Goal: Task Accomplishment & Management: Complete application form

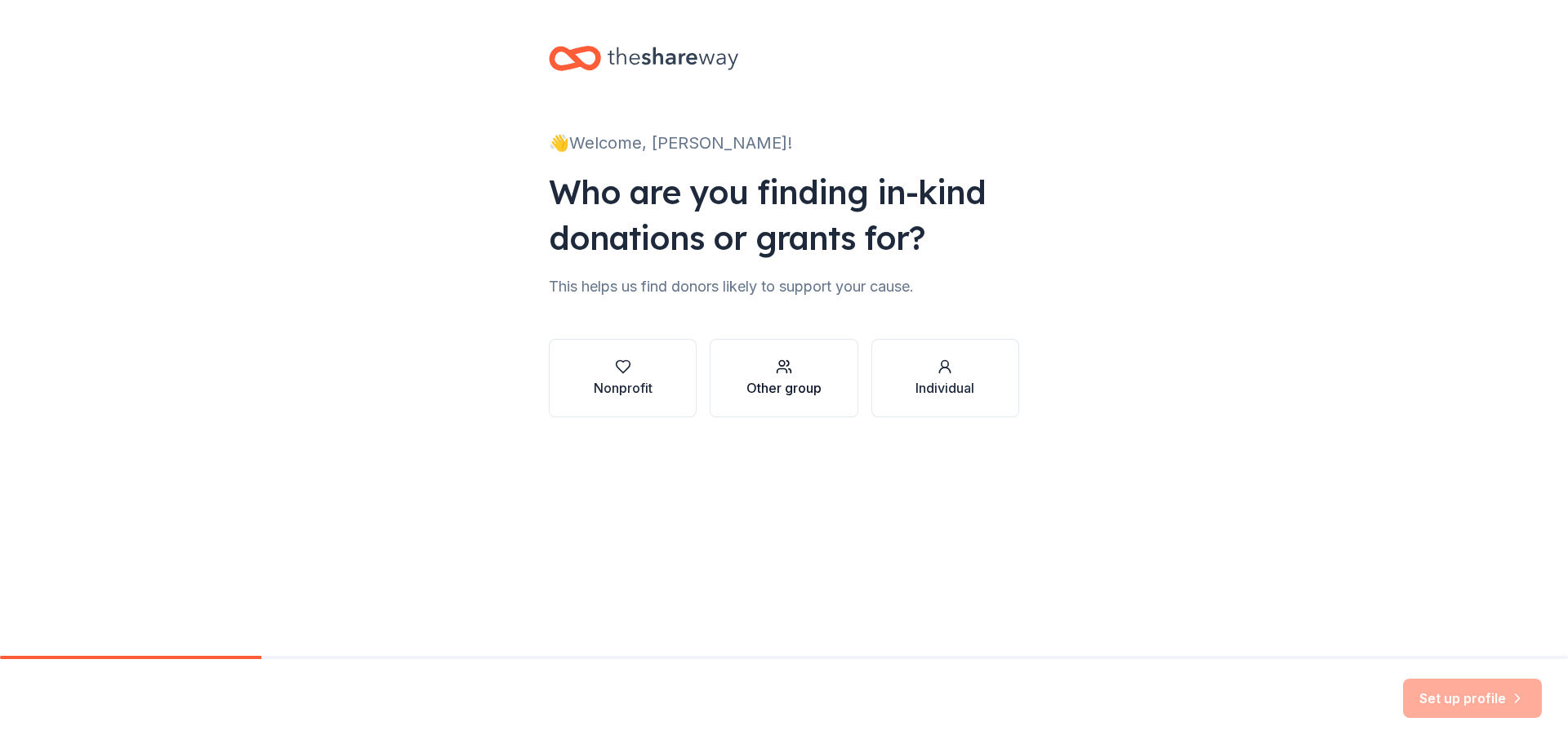
click at [784, 378] on div "Other group" at bounding box center [784, 388] width 75 height 20
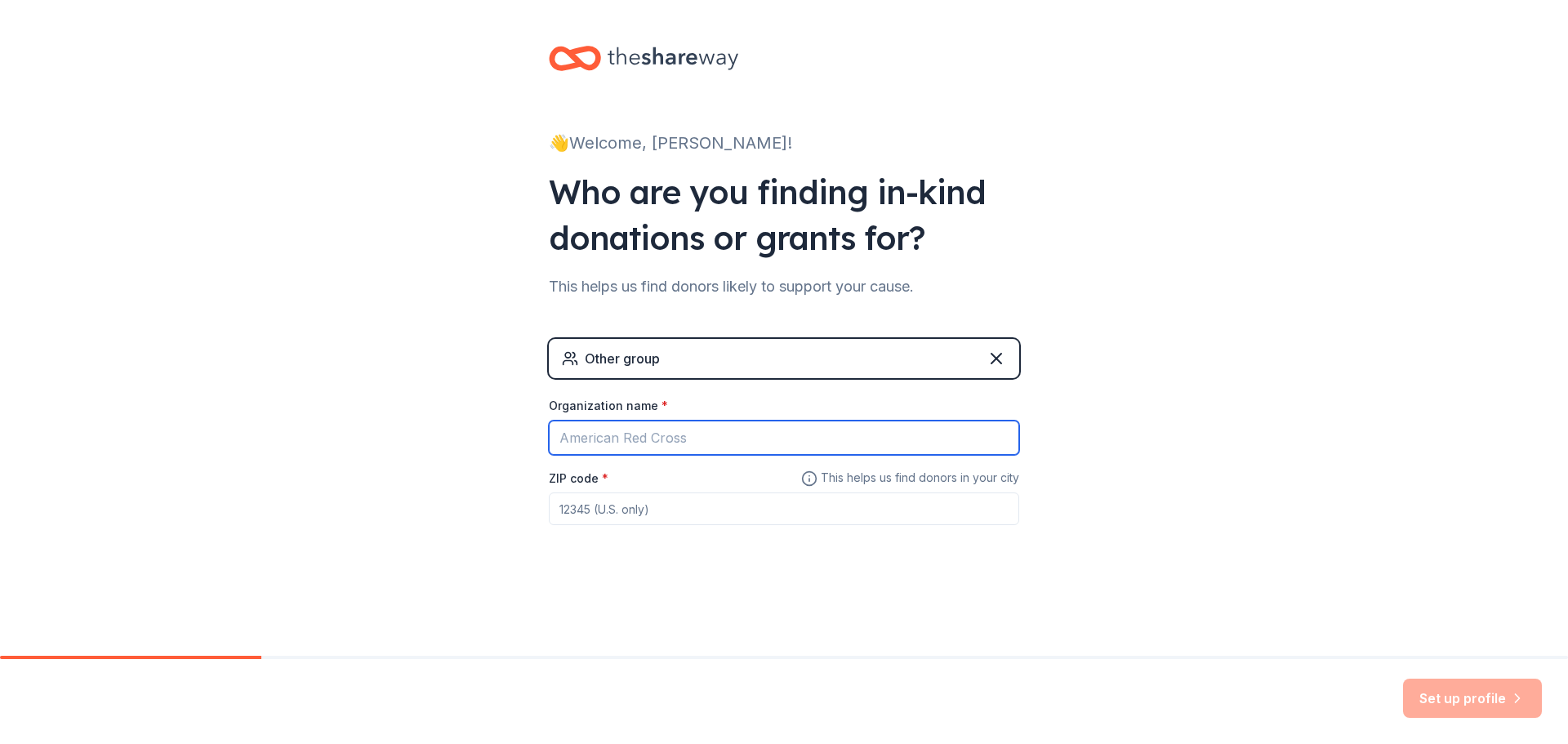
click at [669, 435] on input "Organization name *" at bounding box center [784, 437] width 471 height 35
type input "Inglemoor Slowpitch Softball"
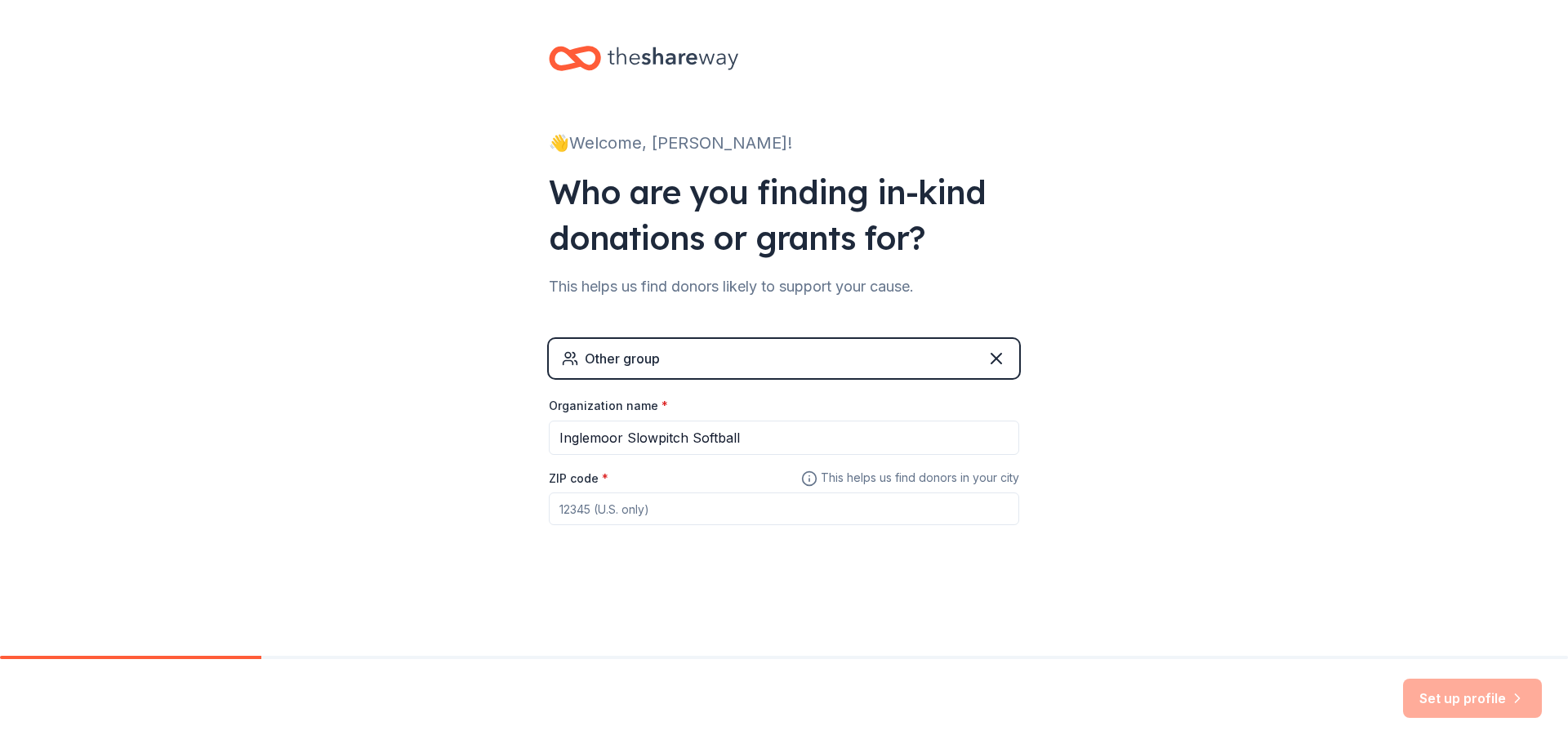
click at [641, 512] on input "ZIP code *" at bounding box center [784, 508] width 471 height 33
type input "98028"
click at [1469, 704] on button "Set up profile" at bounding box center [1472, 699] width 138 height 40
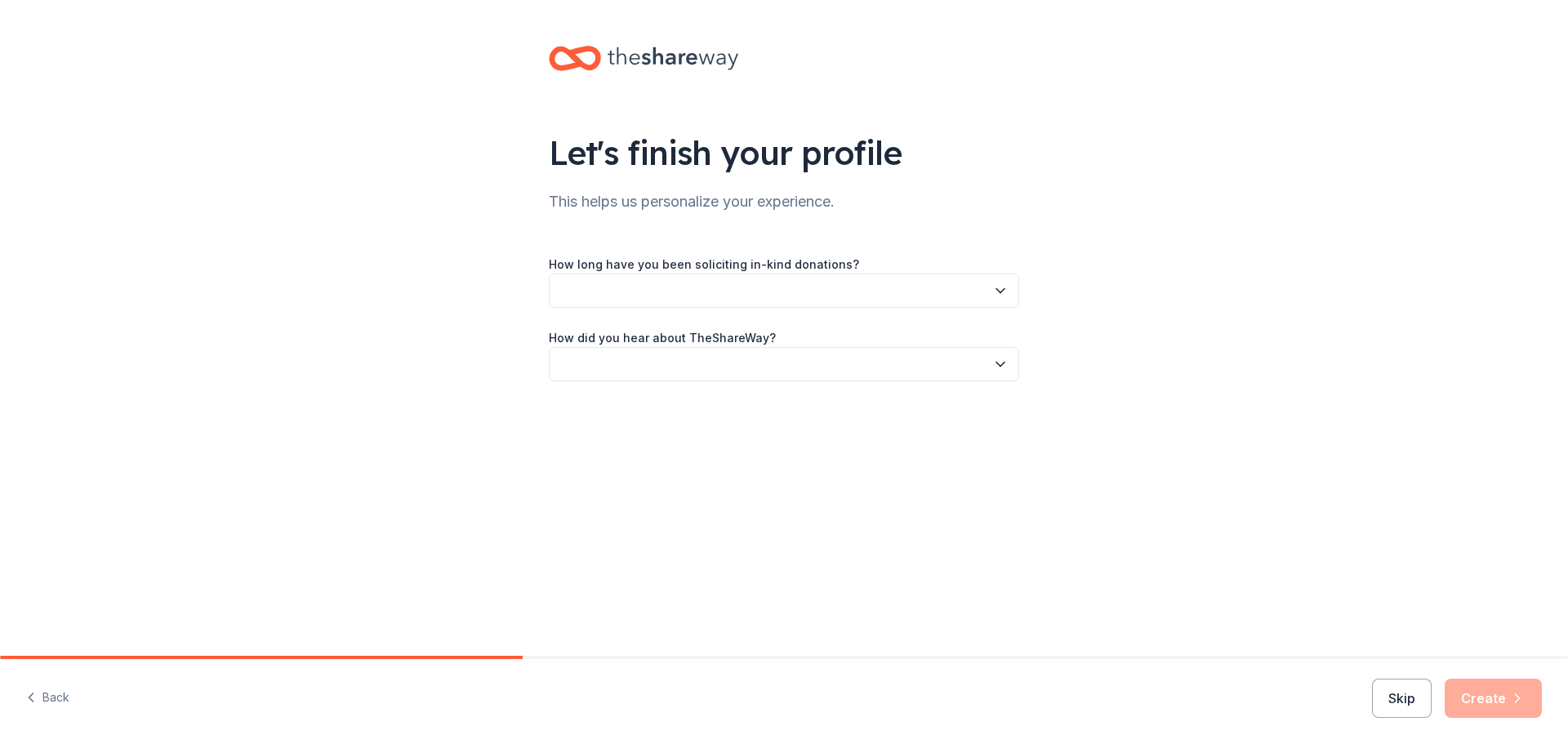
click at [695, 272] on label "How long have you been soliciting in-kind donations?" at bounding box center [704, 264] width 310 height 17
click at [697, 289] on button "button" at bounding box center [784, 290] width 471 height 35
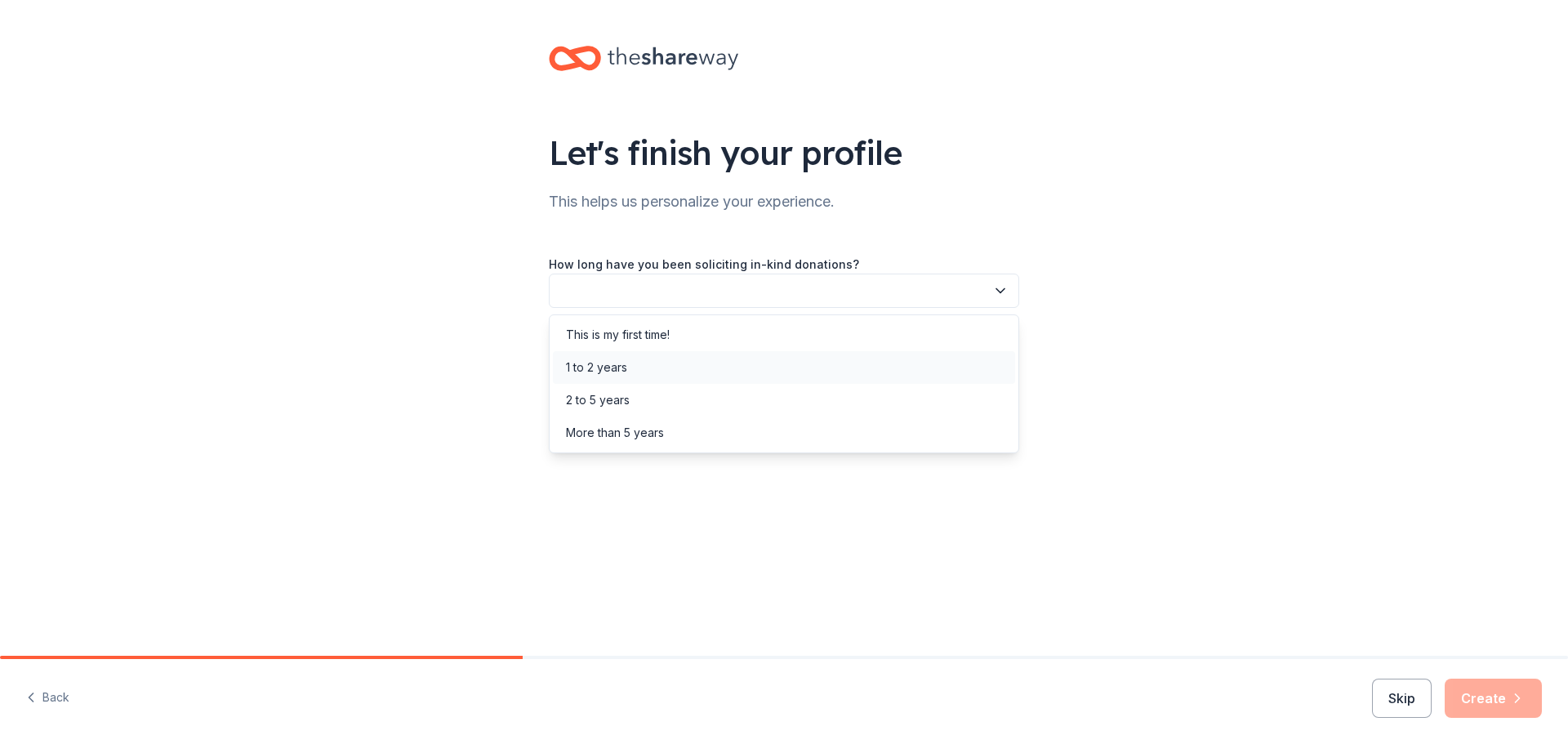
click at [629, 363] on div "1 to 2 years" at bounding box center [784, 367] width 463 height 33
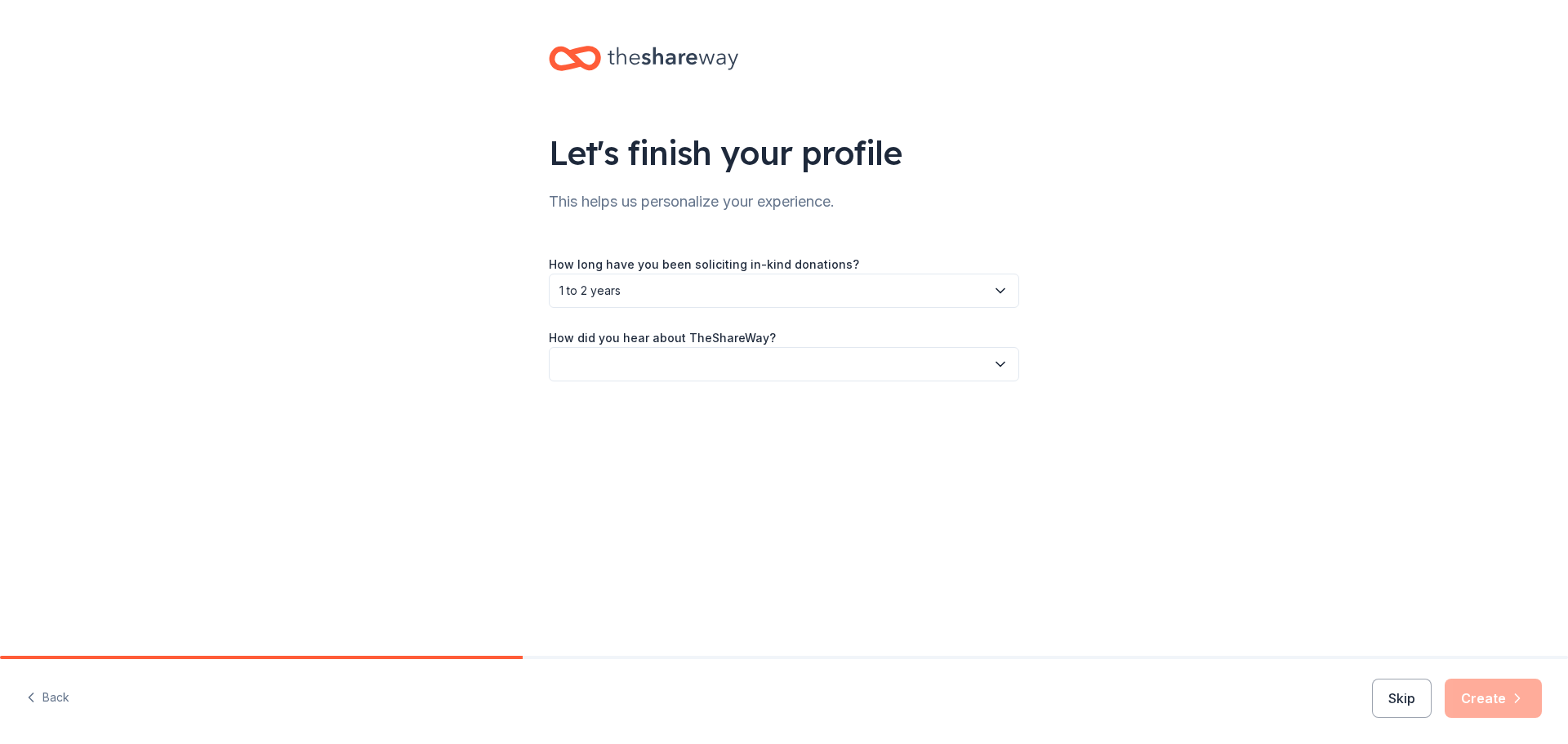
click at [657, 369] on button "button" at bounding box center [784, 364] width 471 height 35
click at [641, 435] on div "Online search" at bounding box center [784, 441] width 463 height 33
click at [1490, 696] on button "Create" at bounding box center [1494, 699] width 97 height 40
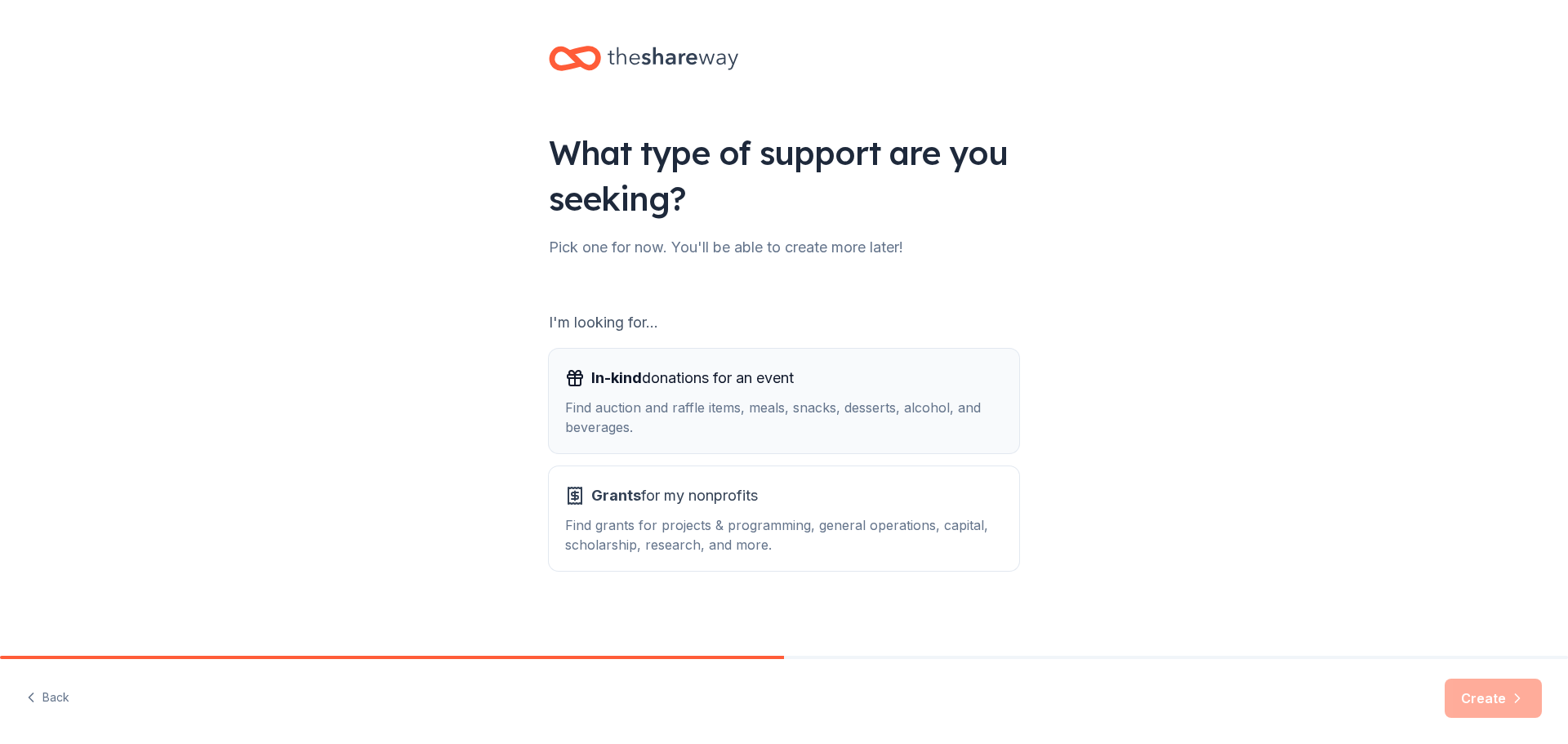
click at [623, 410] on div "Find auction and raffle items, meals, snacks, desserts, alcohol, and beverages." at bounding box center [784, 417] width 438 height 40
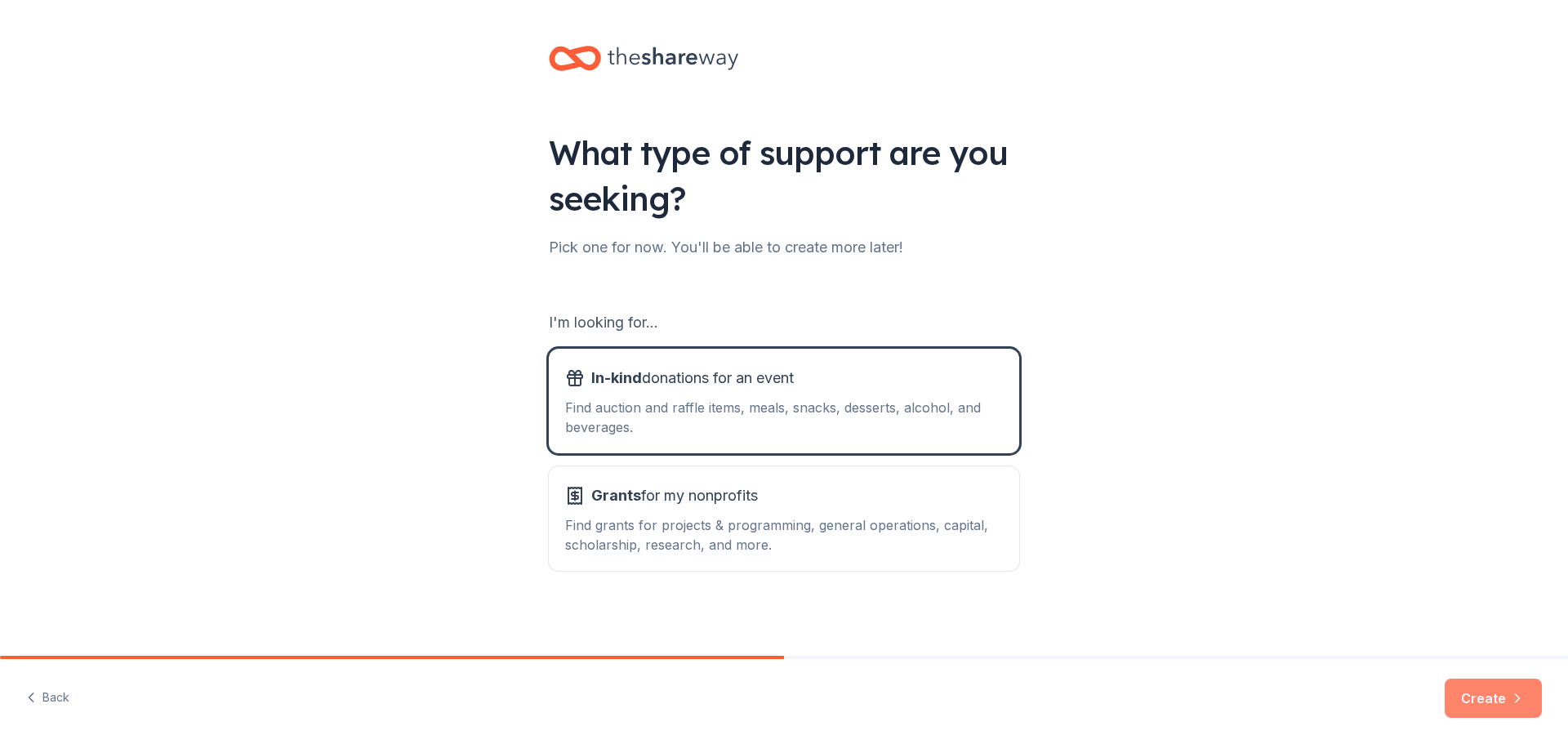
click at [1473, 694] on button "Create" at bounding box center [1494, 699] width 97 height 40
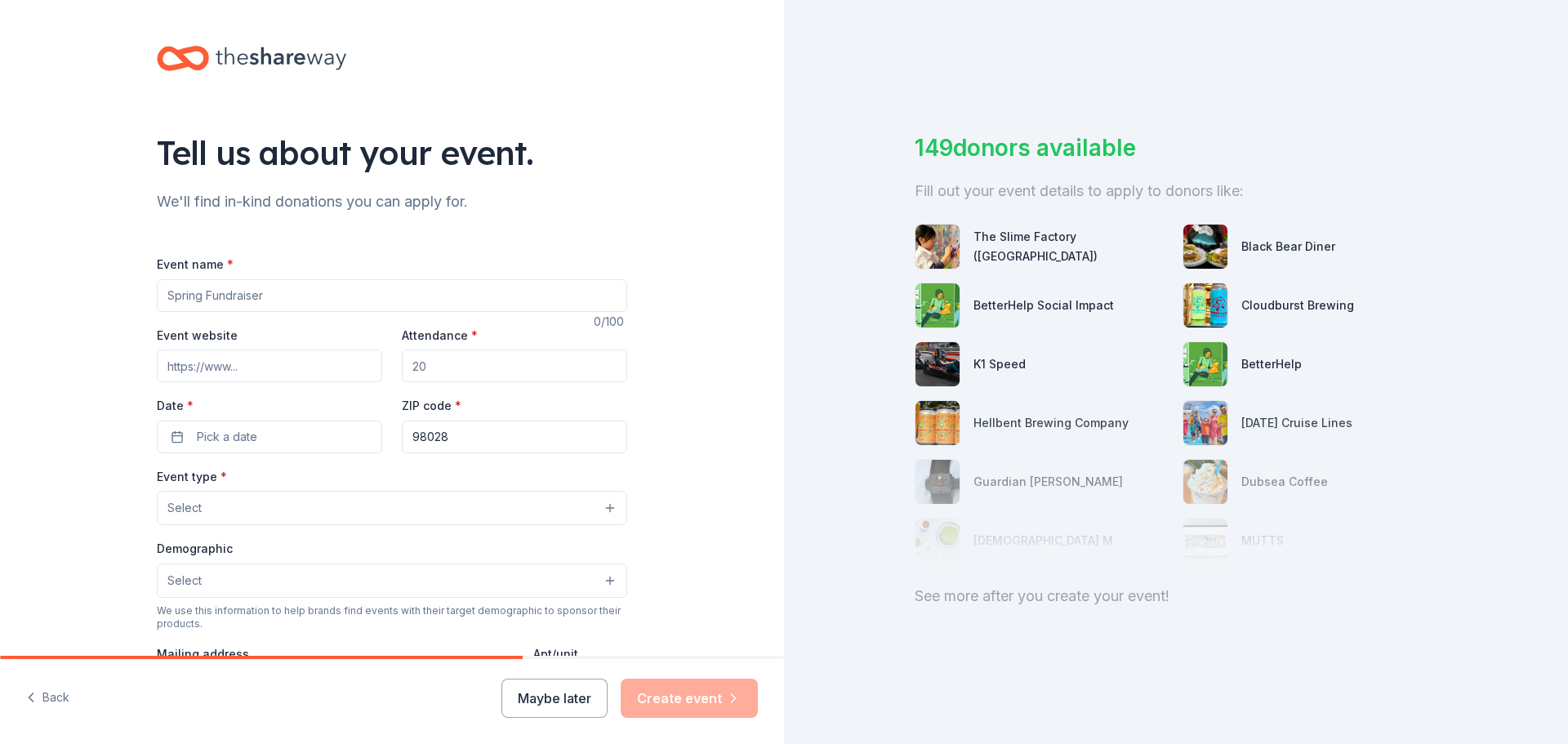
click at [316, 299] on input "Event name *" at bounding box center [392, 295] width 471 height 33
type input "Team Bonding Meal"
click at [459, 371] on input "Attendance *" at bounding box center [514, 366] width 225 height 33
type input "23"
click at [242, 431] on span "Pick a date" at bounding box center [226, 437] width 60 height 20
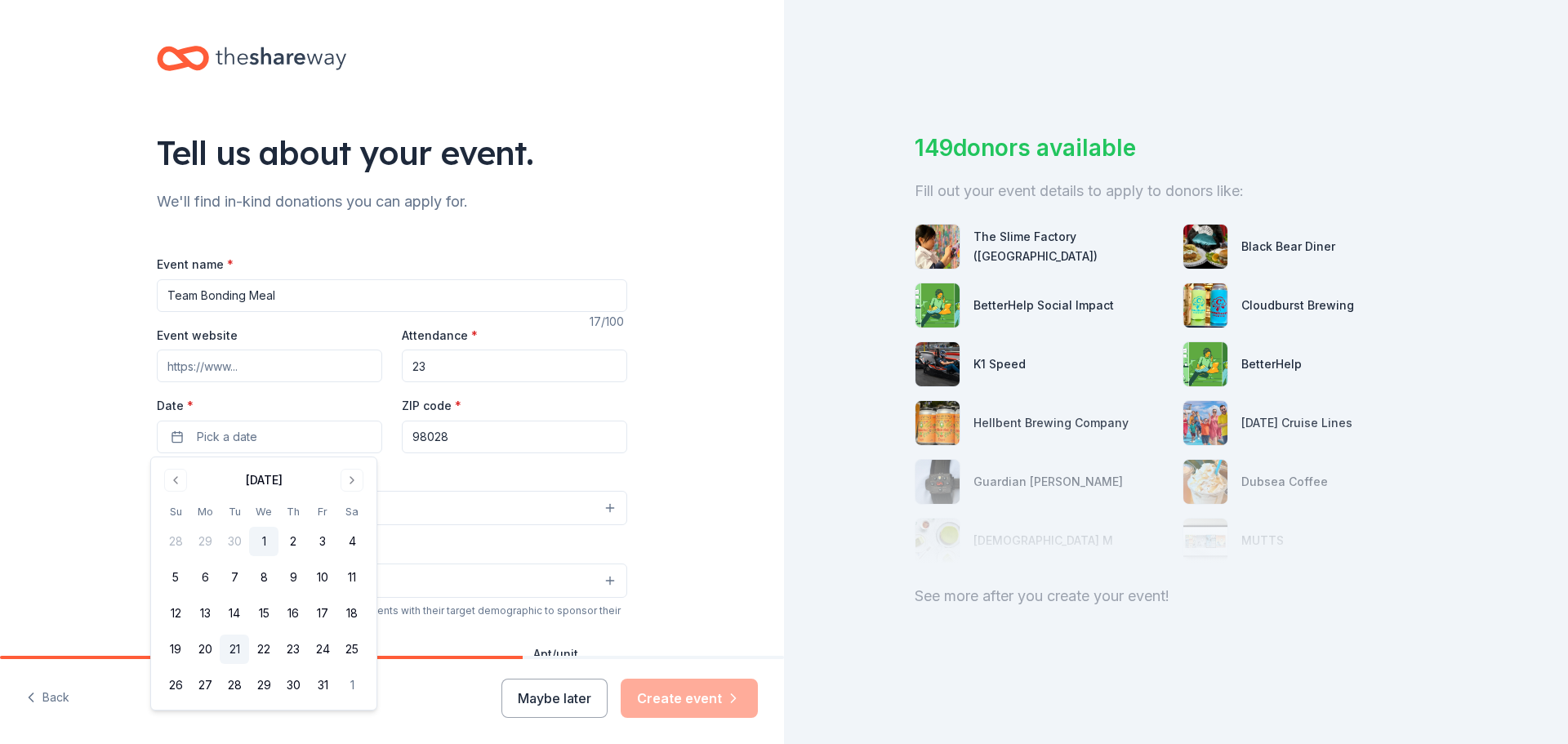
click at [228, 648] on button "21" at bounding box center [234, 649] width 30 height 30
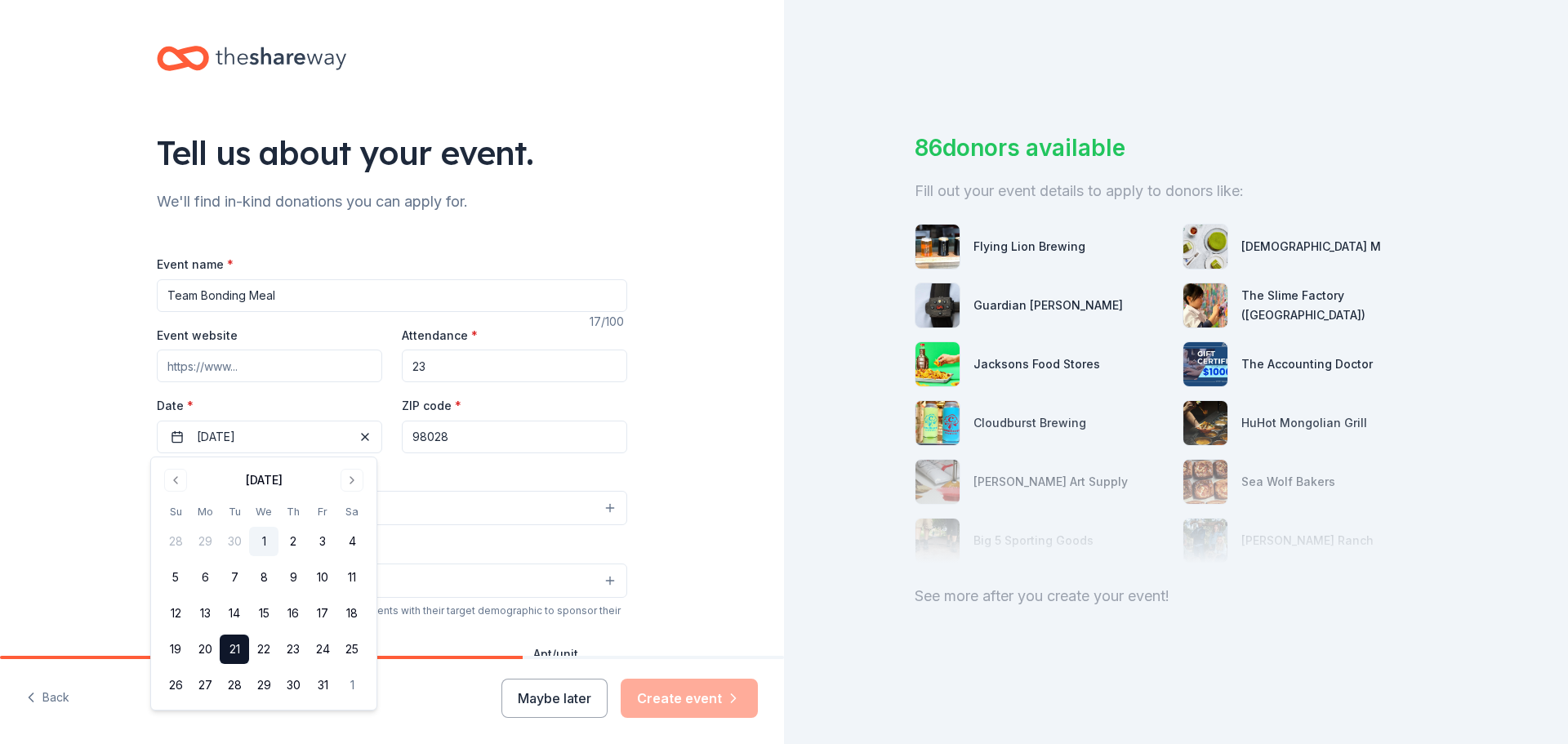
click at [670, 479] on div "Tell us about your event. We'll find in-kind donations you can apply for. Event…" at bounding box center [392, 543] width 784 height 1087
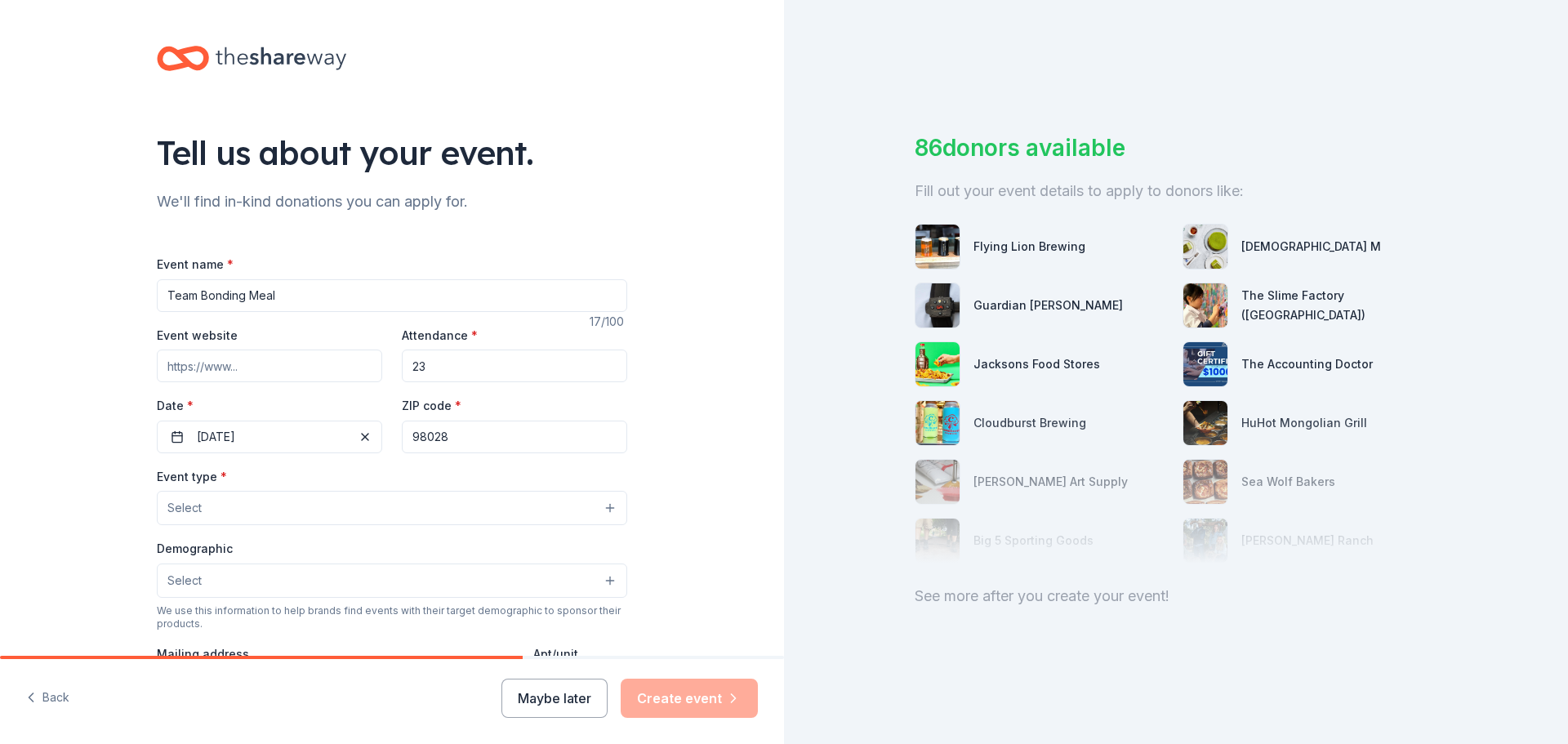
click at [285, 507] on button "Select" at bounding box center [392, 508] width 471 height 35
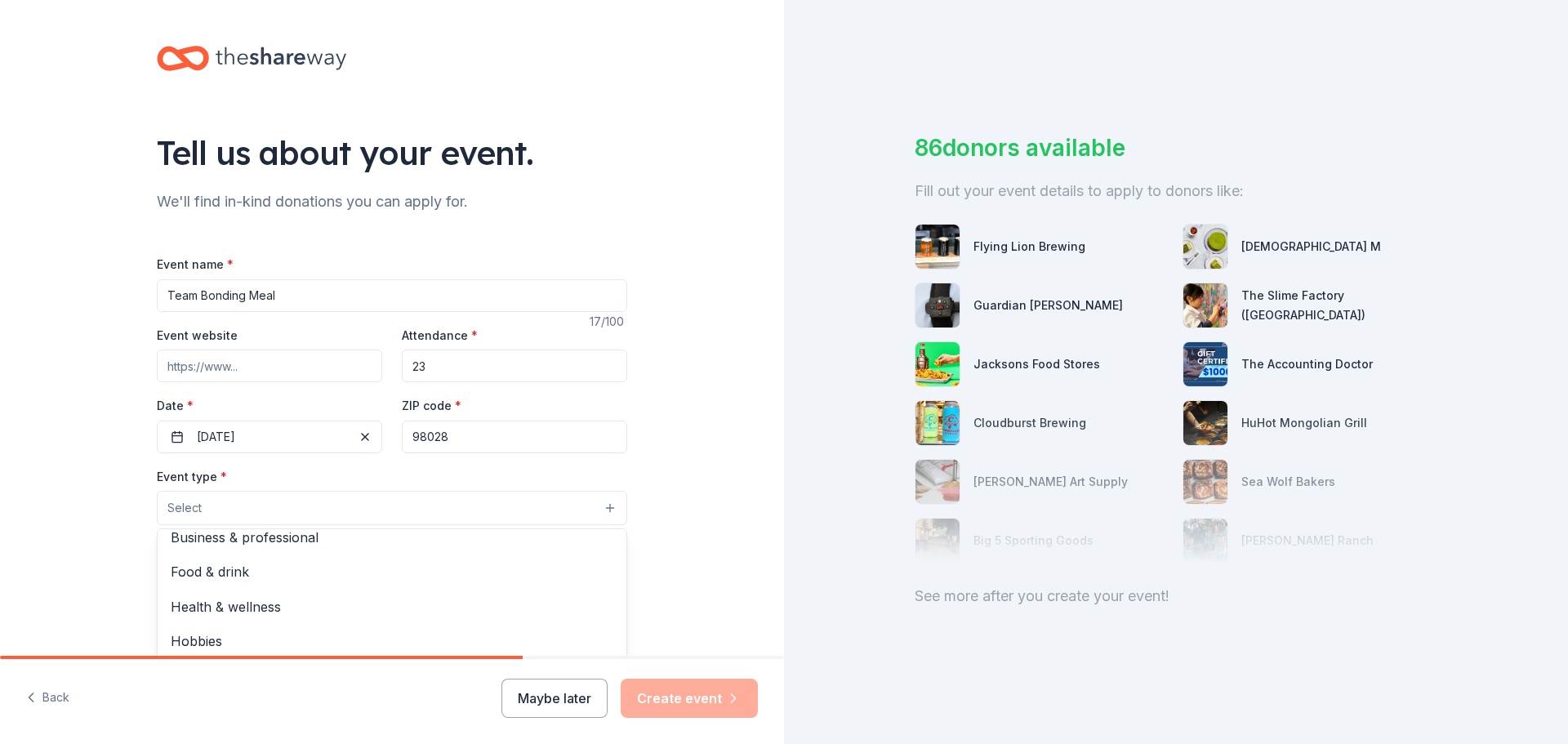
scroll to position [50, 0]
click at [217, 575] on span "Food & drink" at bounding box center [392, 567] width 443 height 21
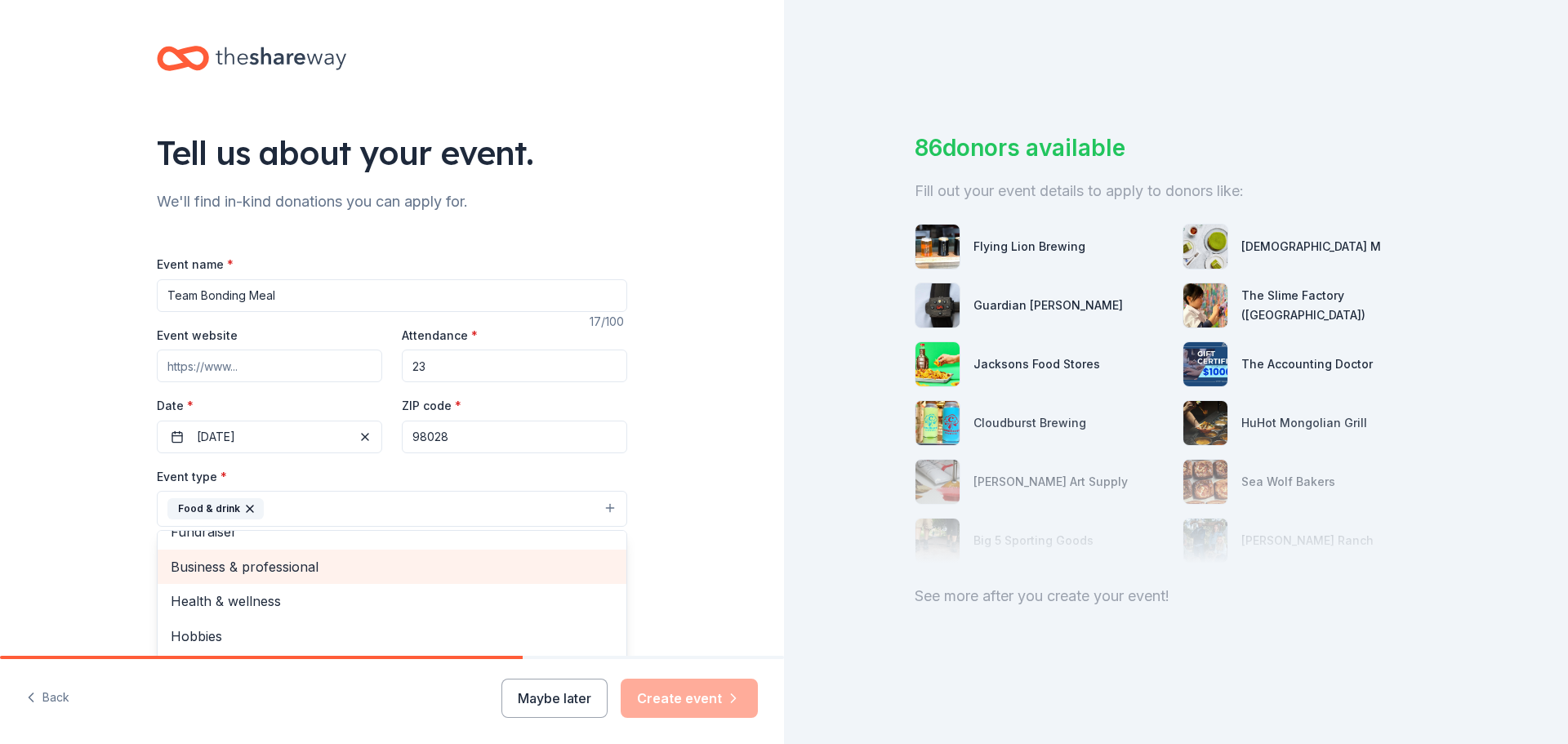
scroll to position [20, 0]
click at [734, 558] on div "Tell us about your event. We'll find in-kind donations you can apply for. Event…" at bounding box center [392, 543] width 784 height 1088
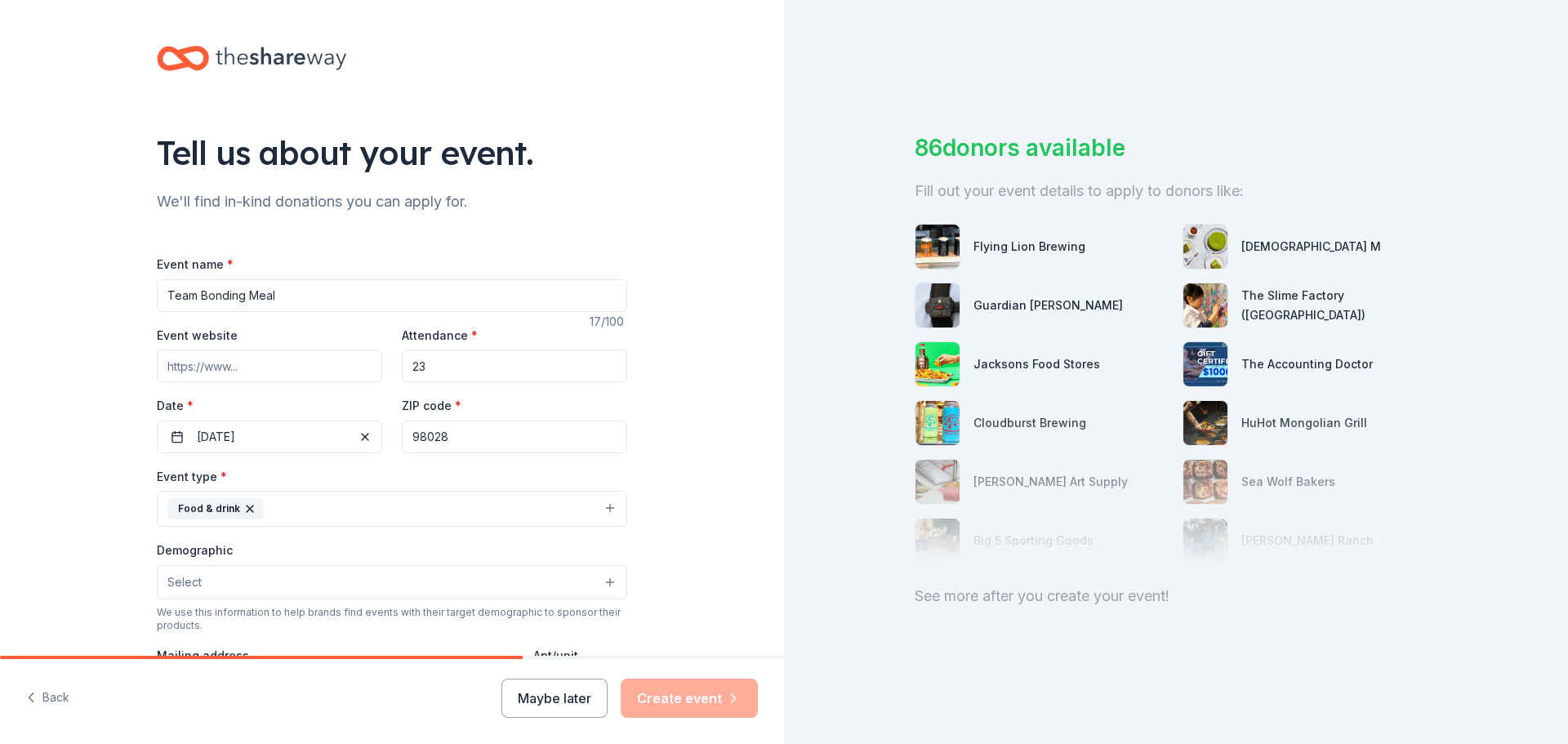
click at [505, 594] on button "Select" at bounding box center [392, 582] width 471 height 35
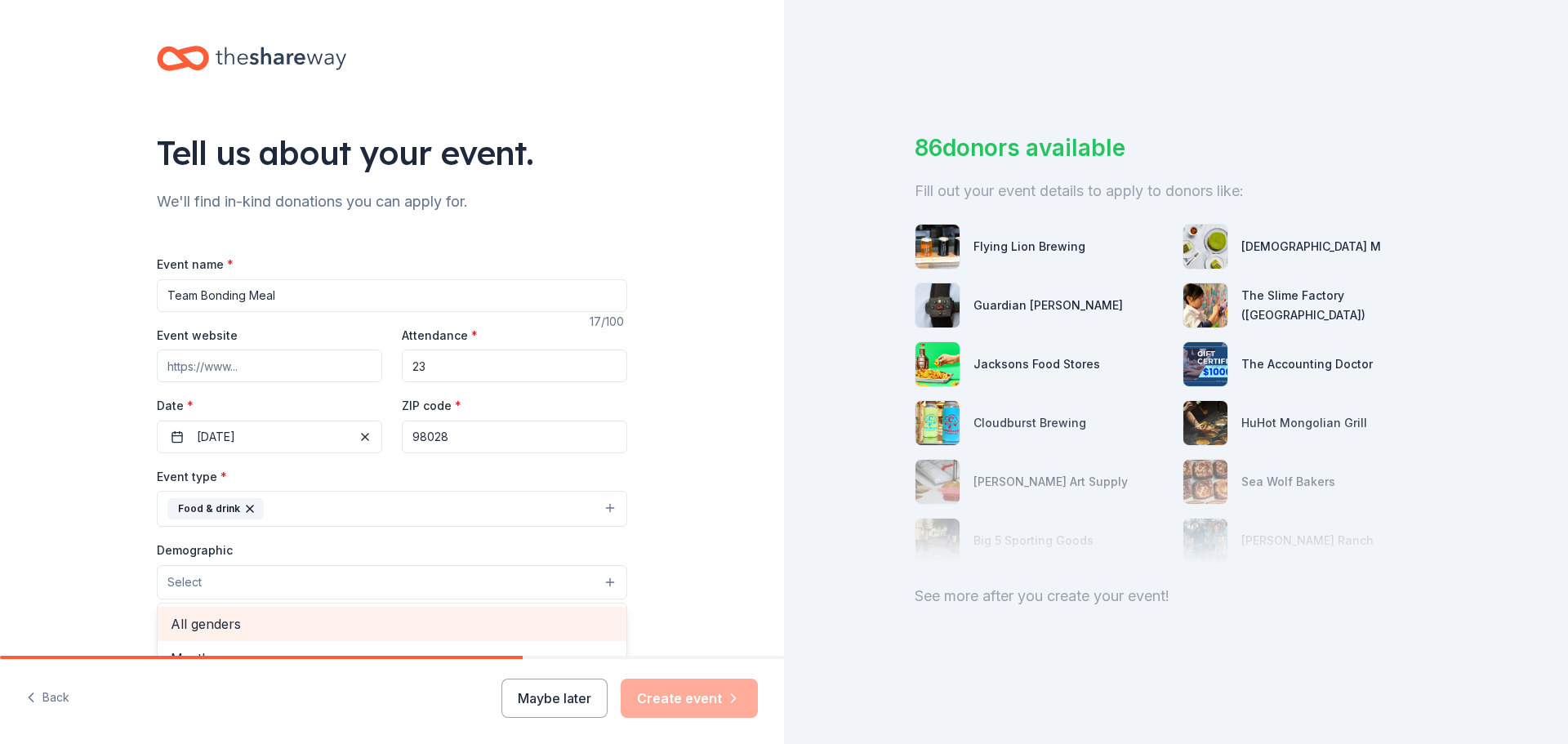
click at [516, 615] on span "All genders" at bounding box center [392, 622] width 443 height 21
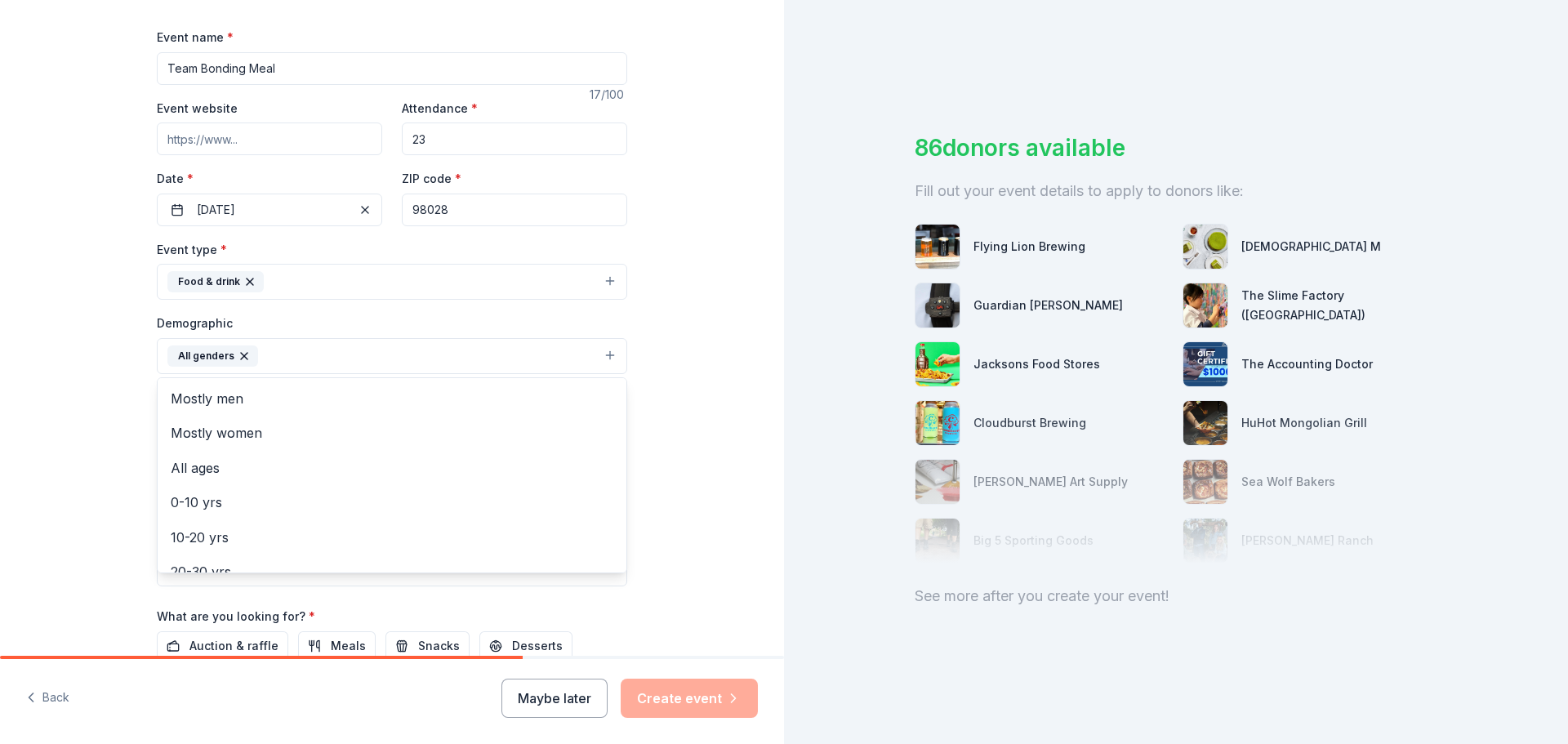
scroll to position [228, 0]
click at [214, 532] on span "10-20 yrs" at bounding box center [392, 535] width 443 height 21
click at [687, 475] on div "Tell us about your event. We'll find in-kind donations you can apply for. Event…" at bounding box center [392, 316] width 784 height 1090
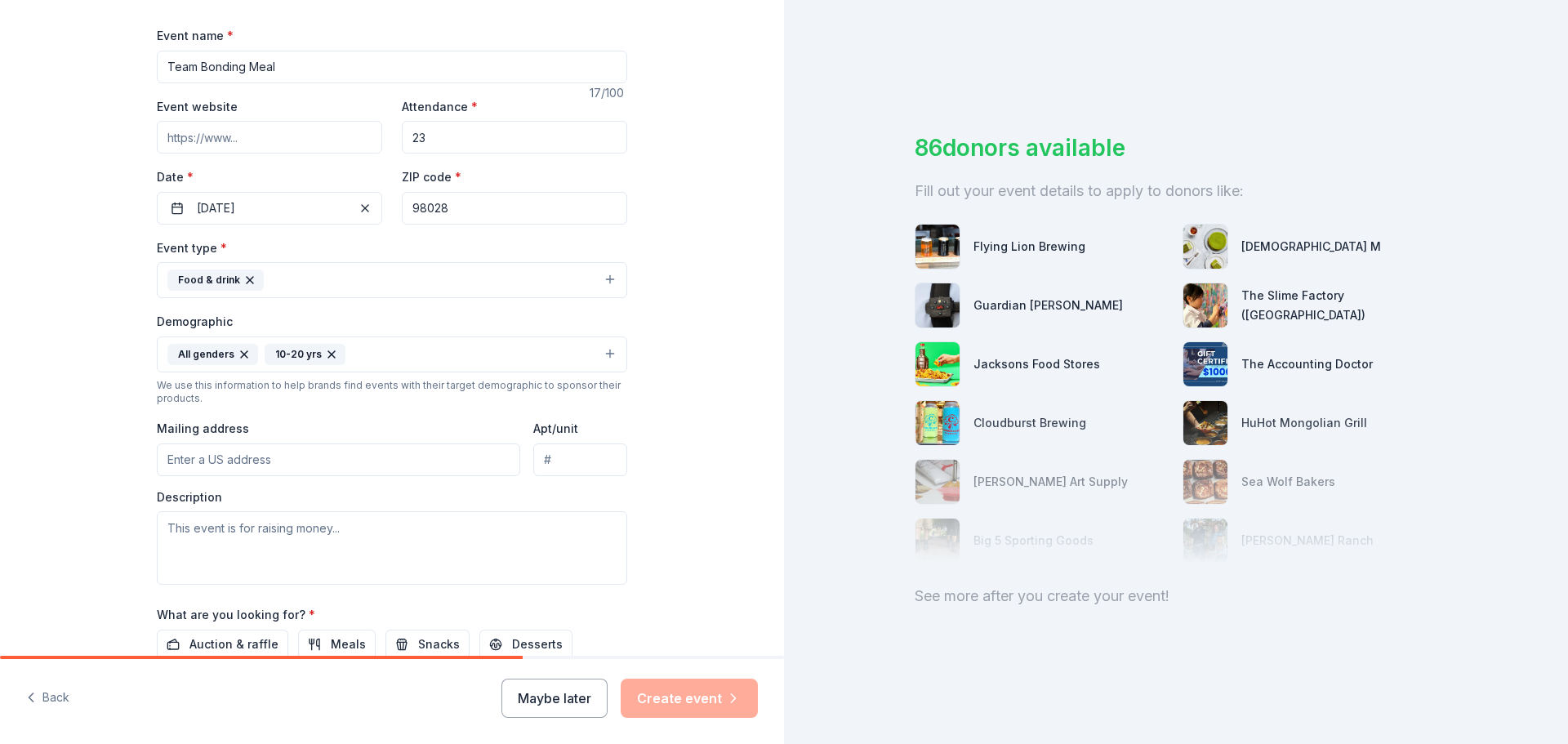
click at [370, 343] on button "All genders 10-20 yrs" at bounding box center [392, 354] width 471 height 36
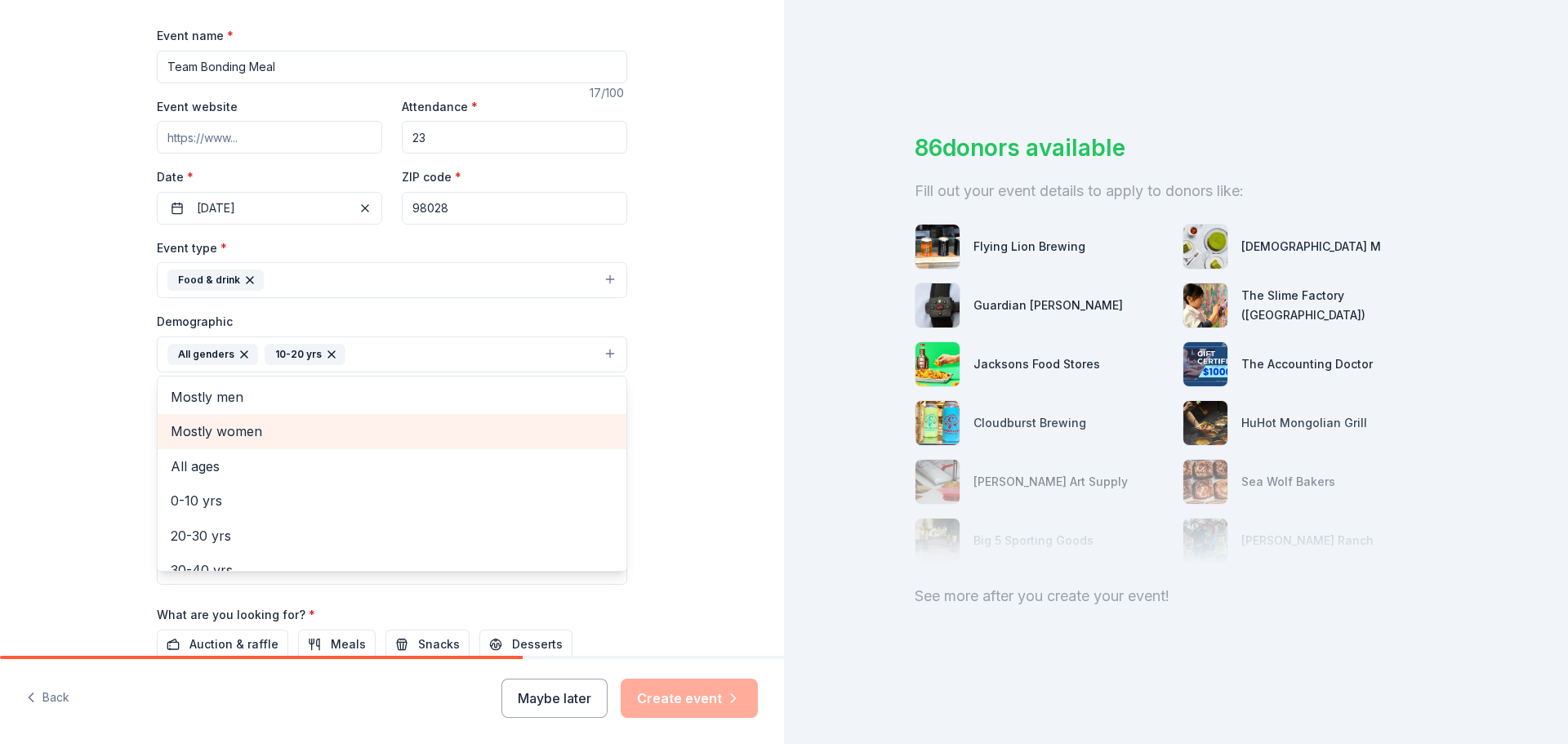
click at [338, 430] on span "Mostly women" at bounding box center [392, 430] width 443 height 21
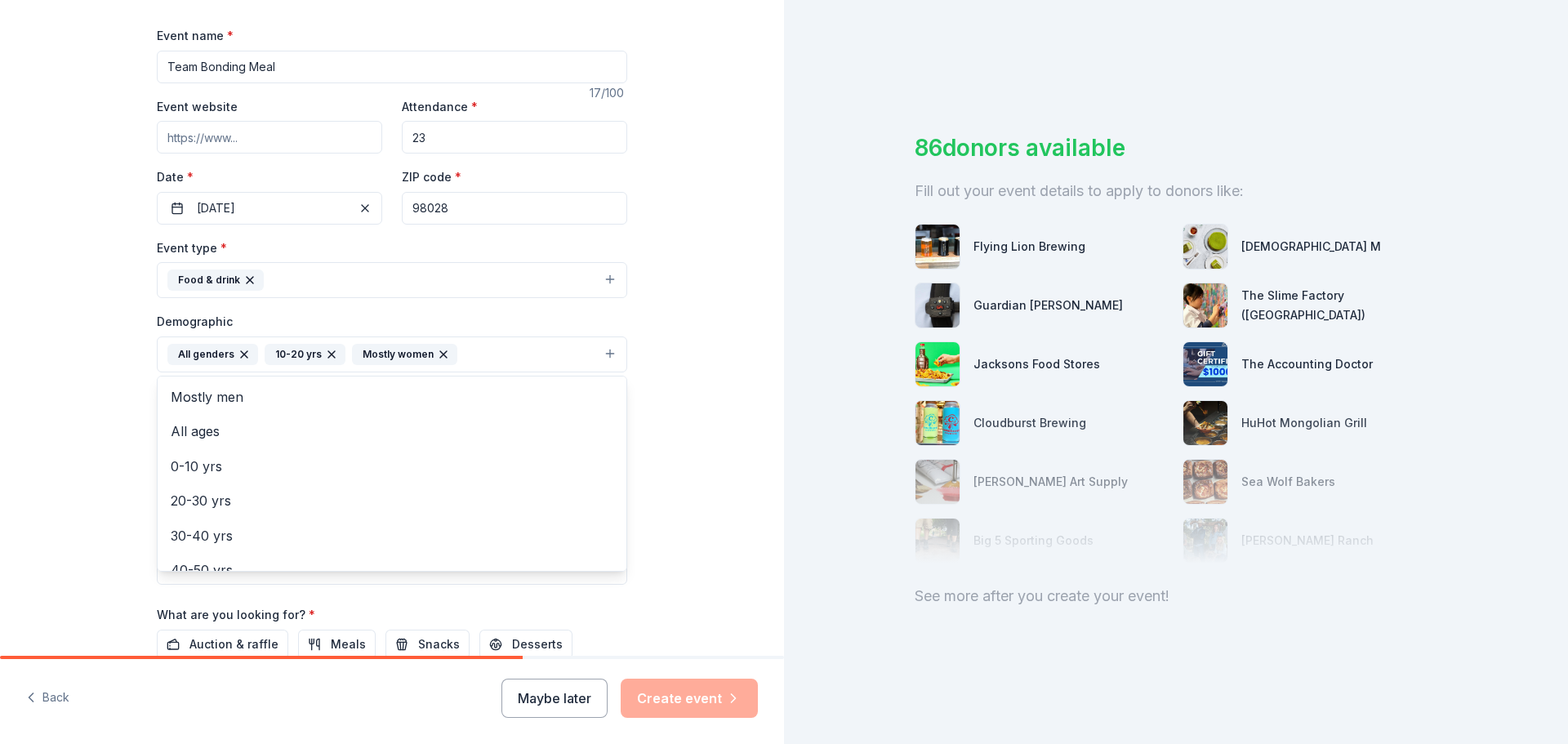
click at [682, 542] on div "Tell us about your event. We'll find in-kind donations you can apply for. Event…" at bounding box center [392, 316] width 784 height 1090
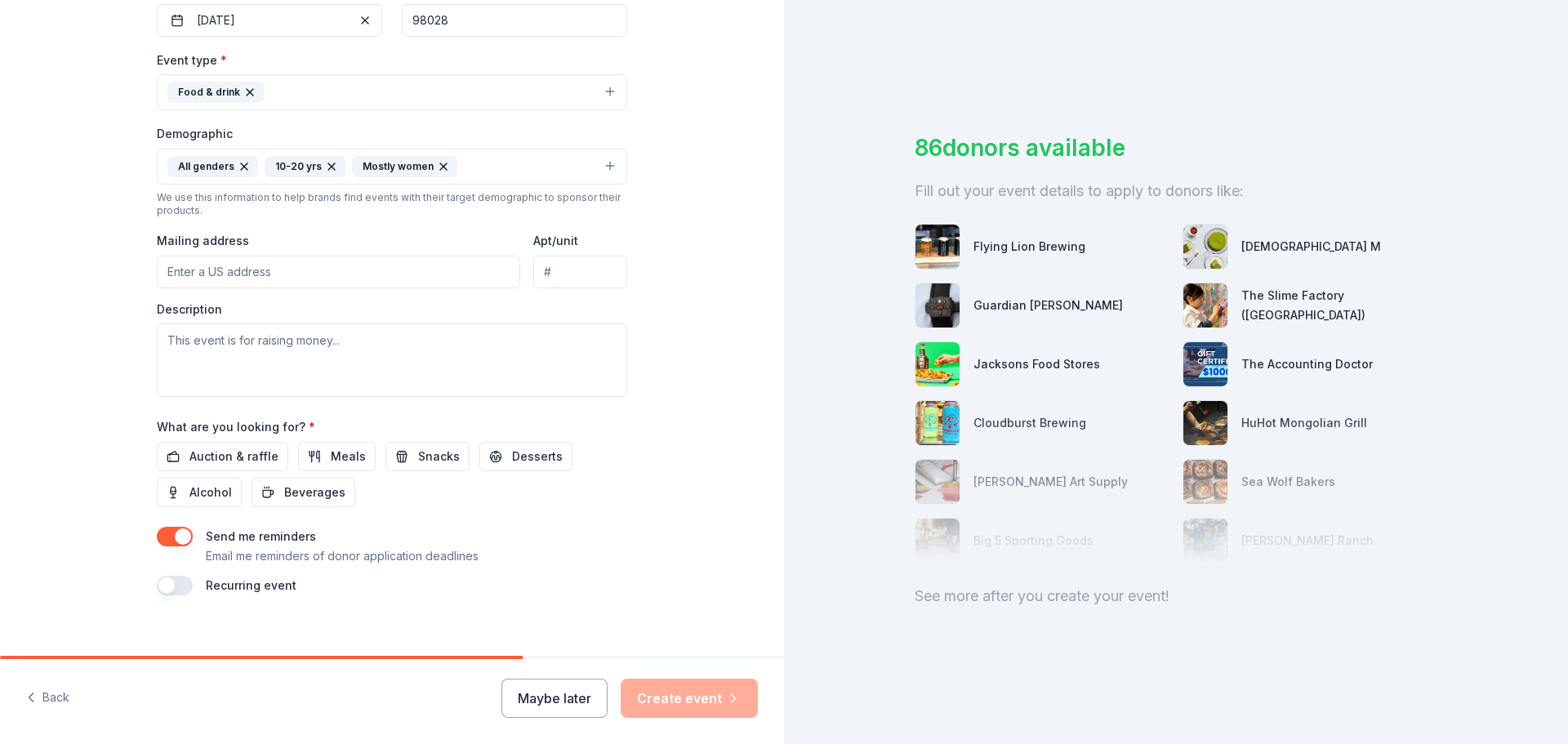
scroll to position [435, 0]
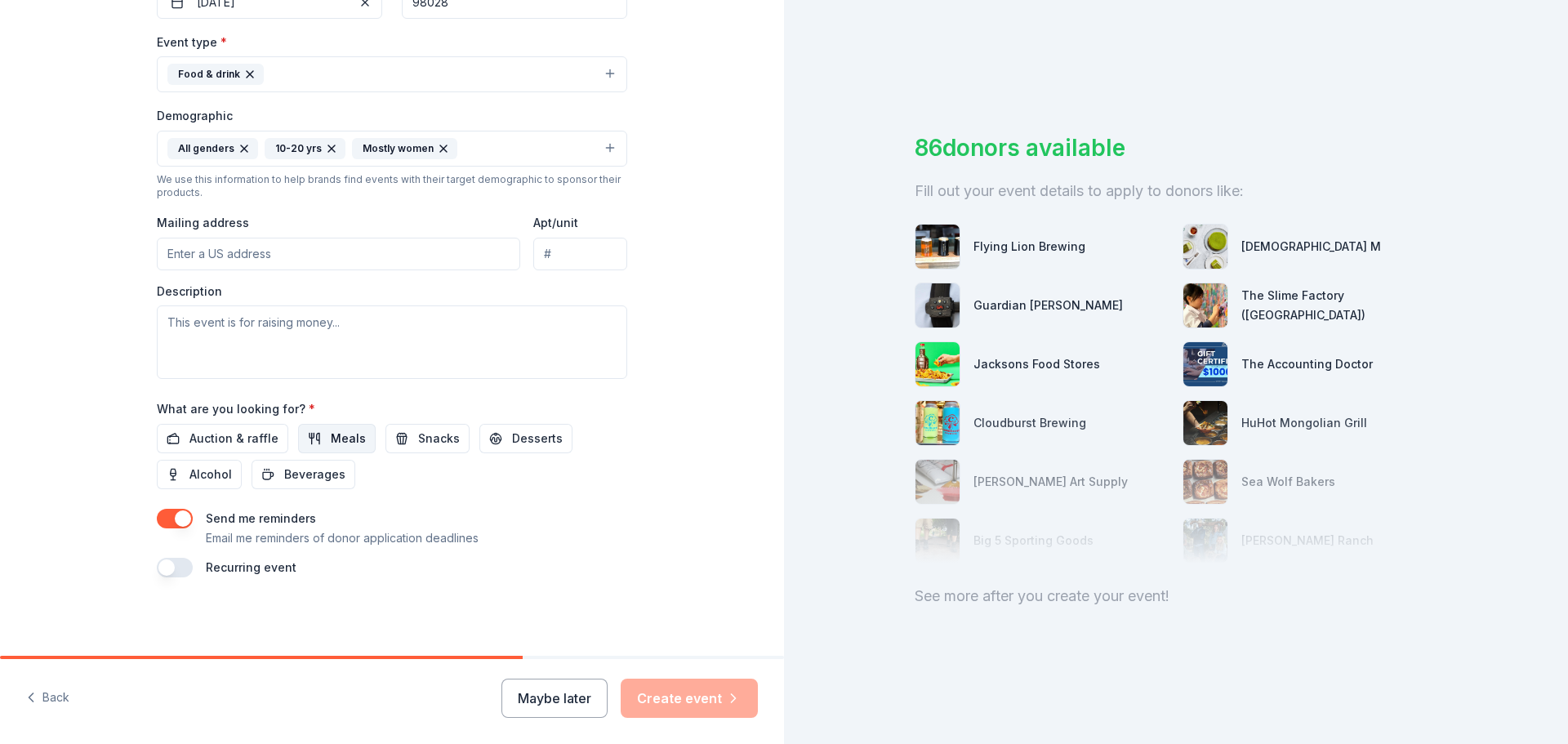
click at [334, 434] on span "Meals" at bounding box center [349, 439] width 36 height 20
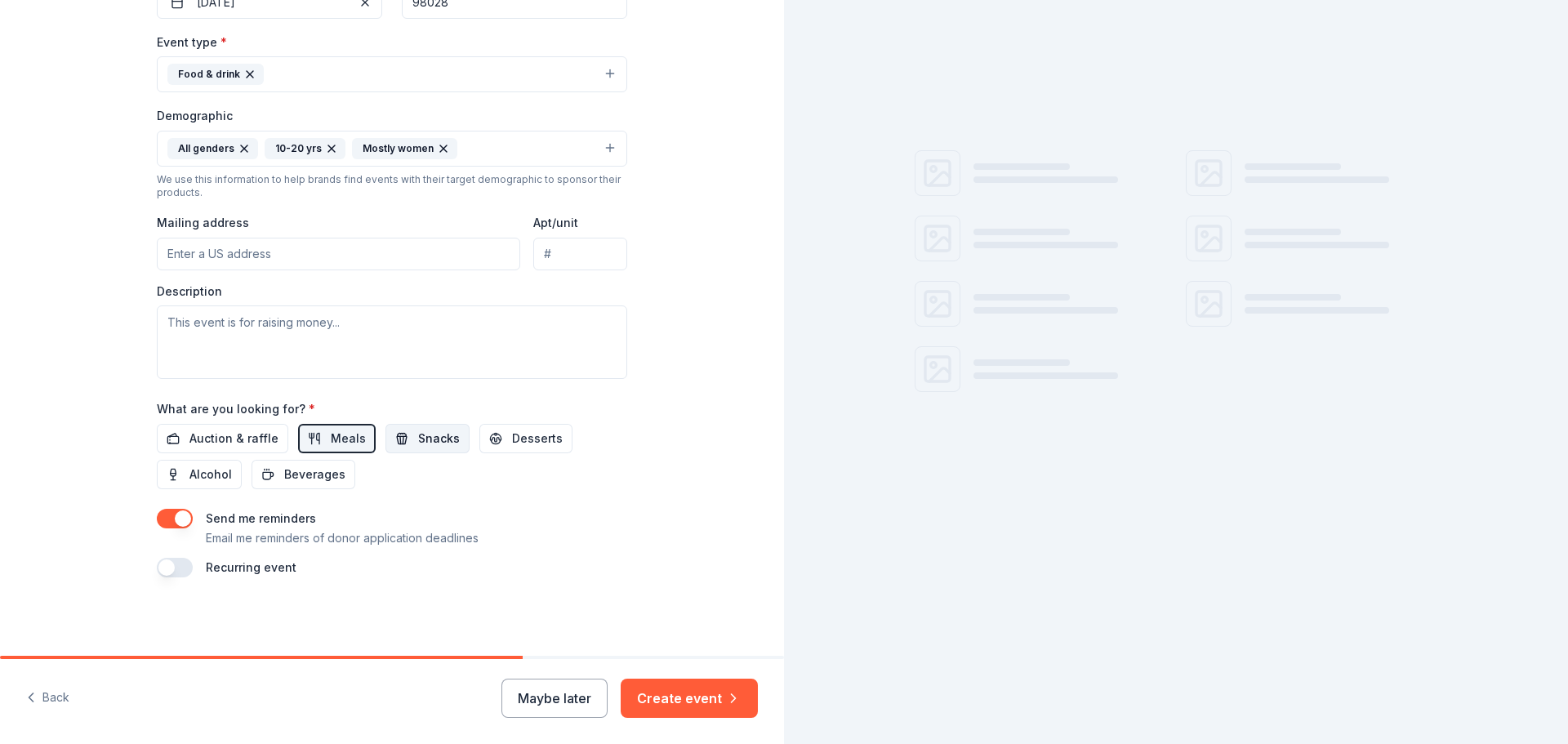
click at [418, 439] on span "Snacks" at bounding box center [439, 439] width 42 height 20
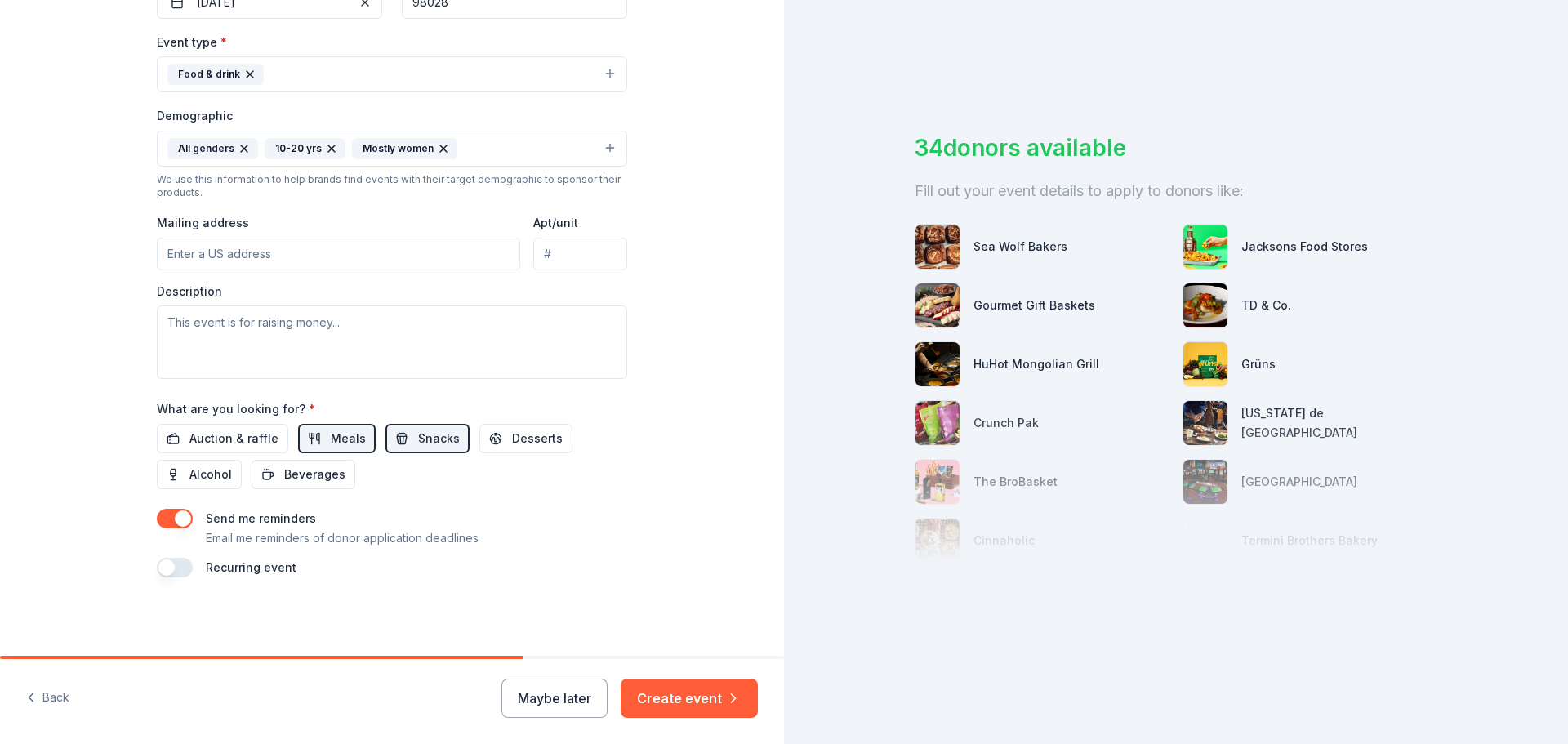
click at [503, 455] on div "Auction & raffle Meals Snacks Desserts Alcohol Beverages" at bounding box center [392, 456] width 471 height 65
click at [512, 444] on span "Desserts" at bounding box center [537, 439] width 50 height 20
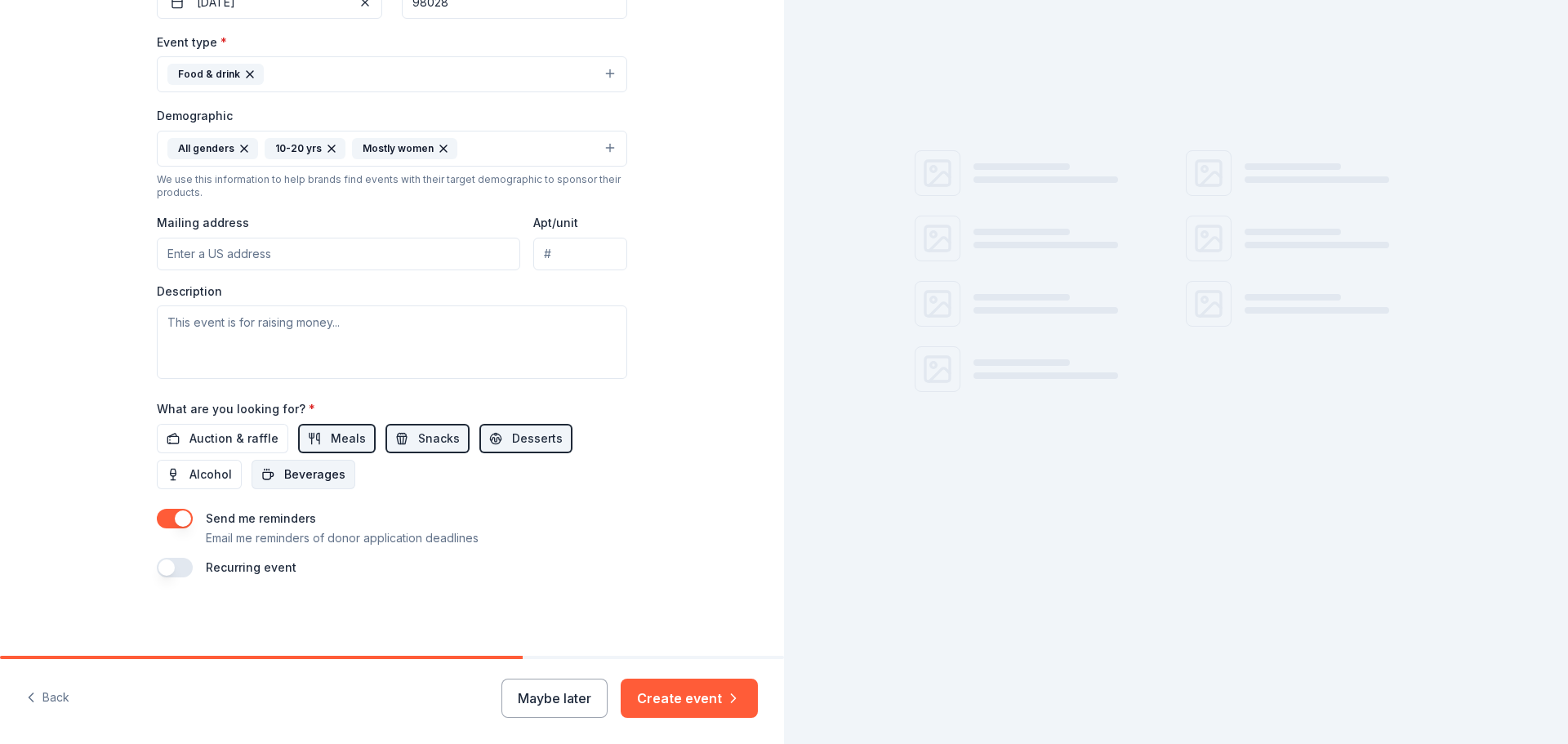
click at [298, 469] on span "Beverages" at bounding box center [315, 474] width 61 height 20
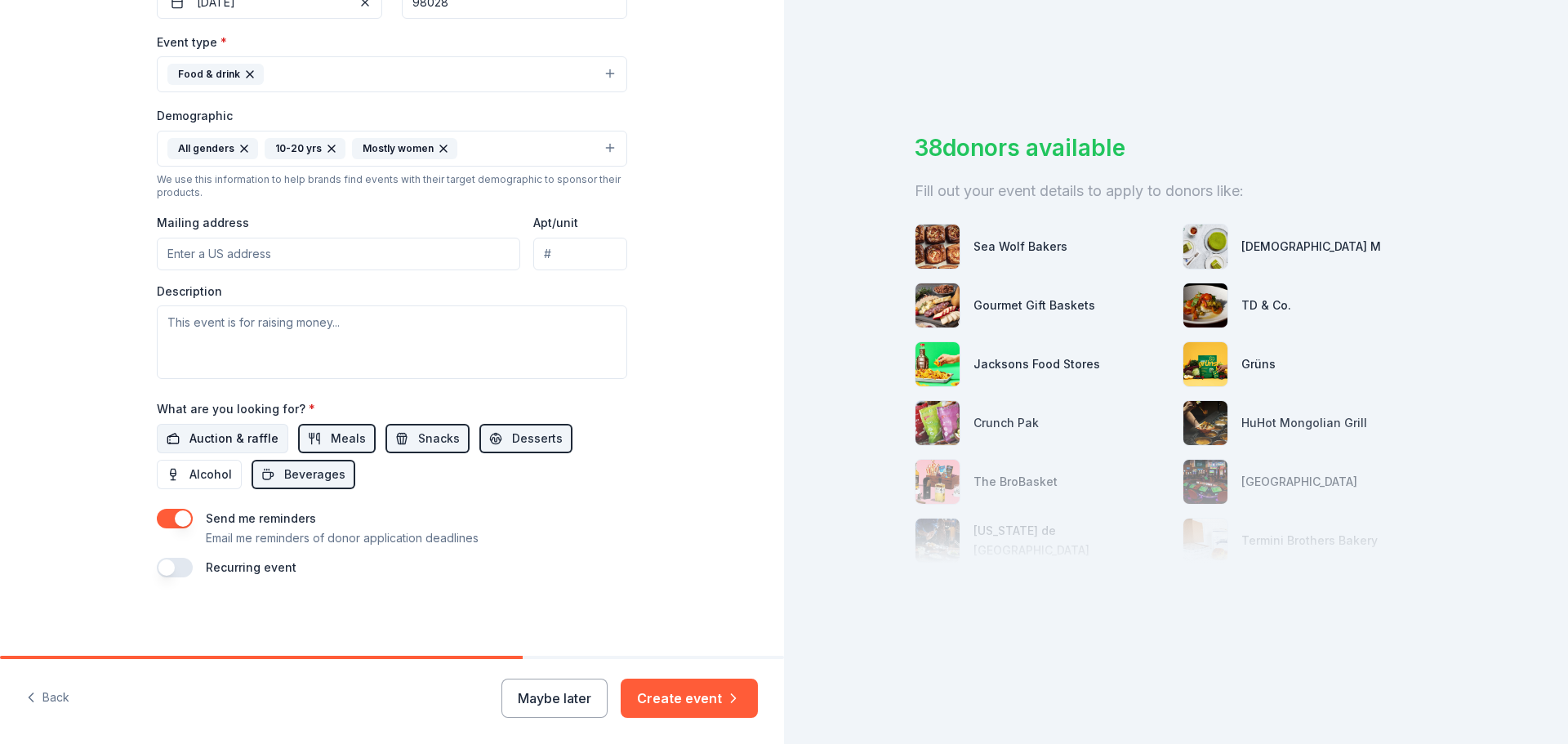
click at [222, 435] on span "Auction & raffle" at bounding box center [234, 439] width 89 height 20
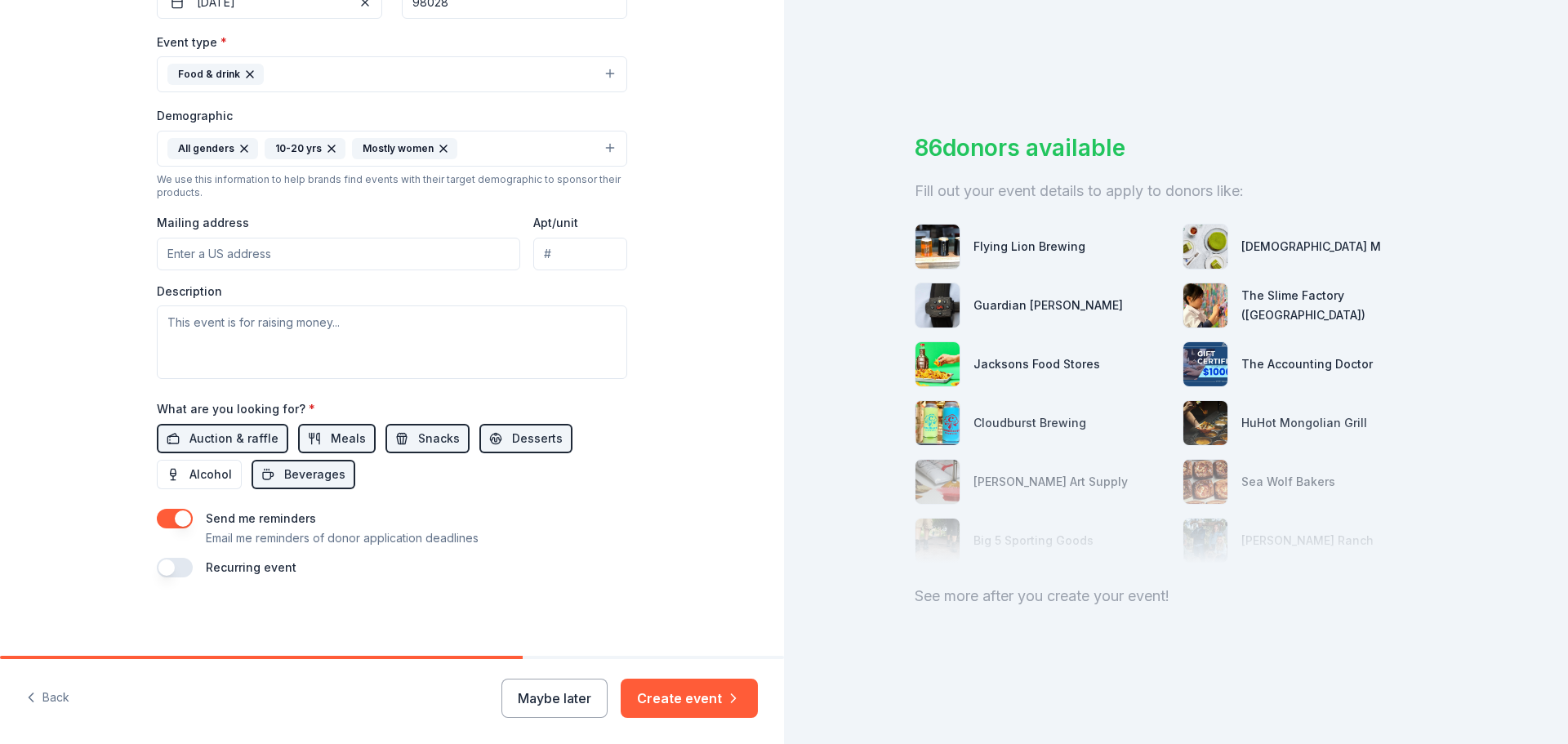
click at [163, 521] on button "button" at bounding box center [175, 519] width 36 height 20
click at [677, 694] on button "Create event" at bounding box center [689, 699] width 137 height 40
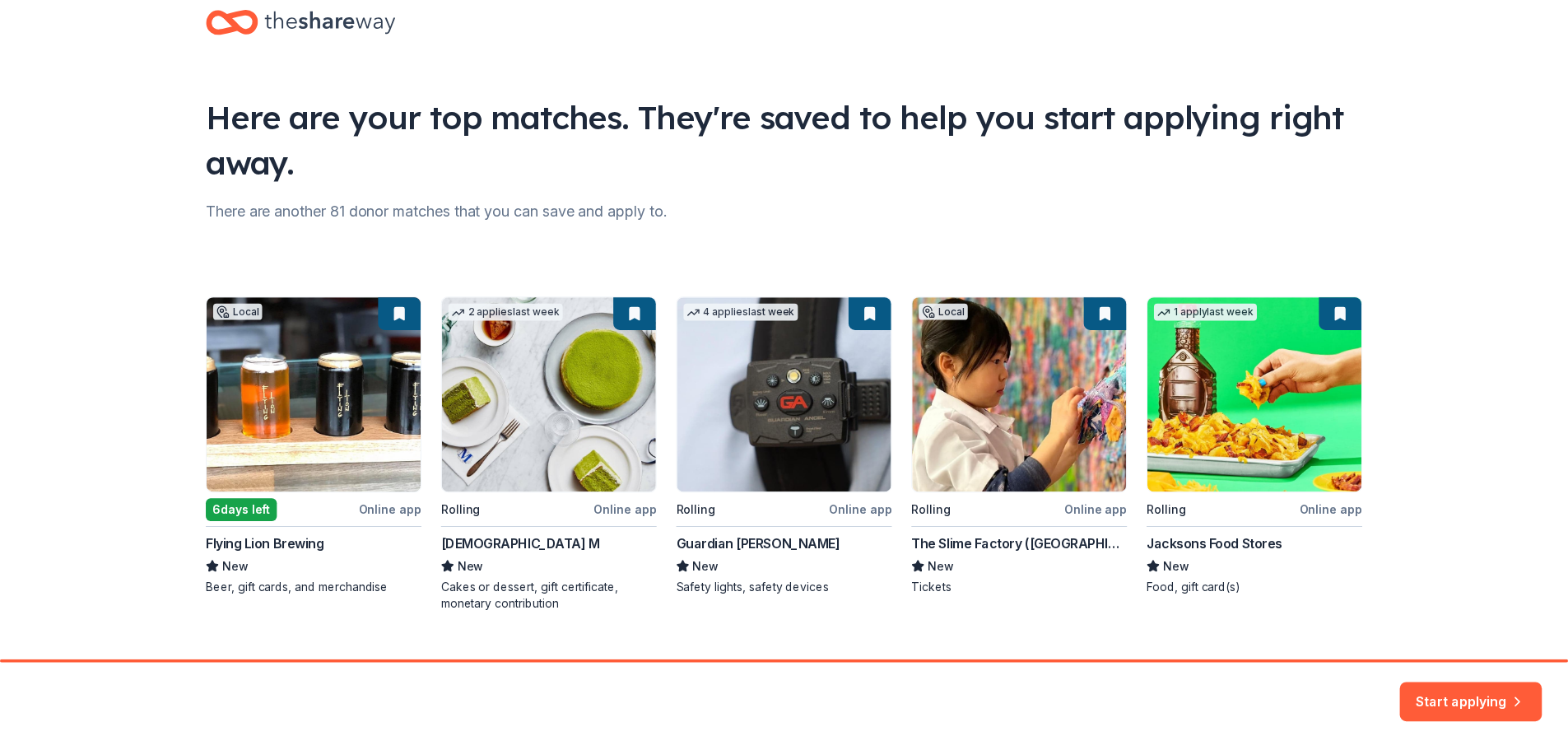
scroll to position [71, 0]
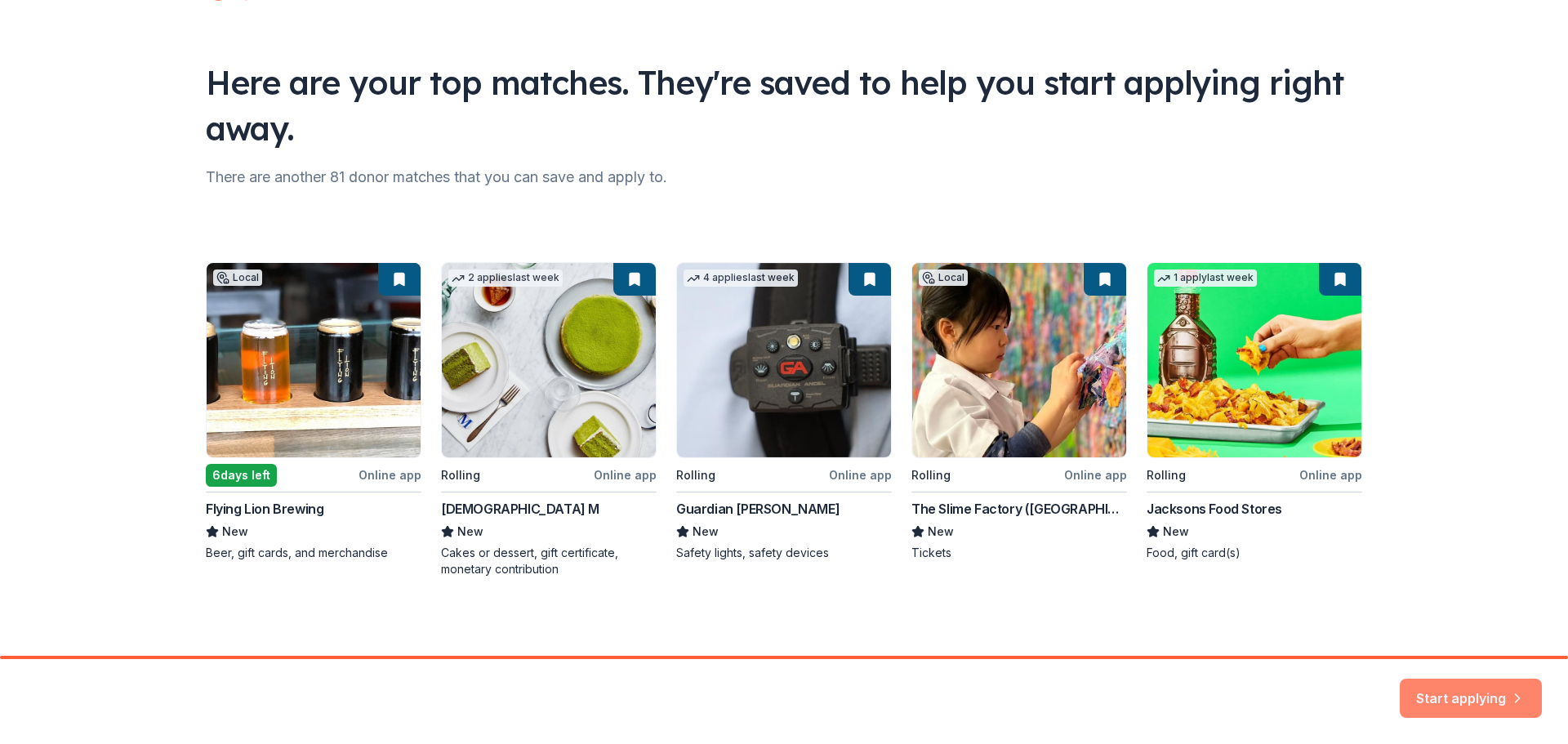
click at [1457, 694] on button "Start applying" at bounding box center [1471, 689] width 142 height 40
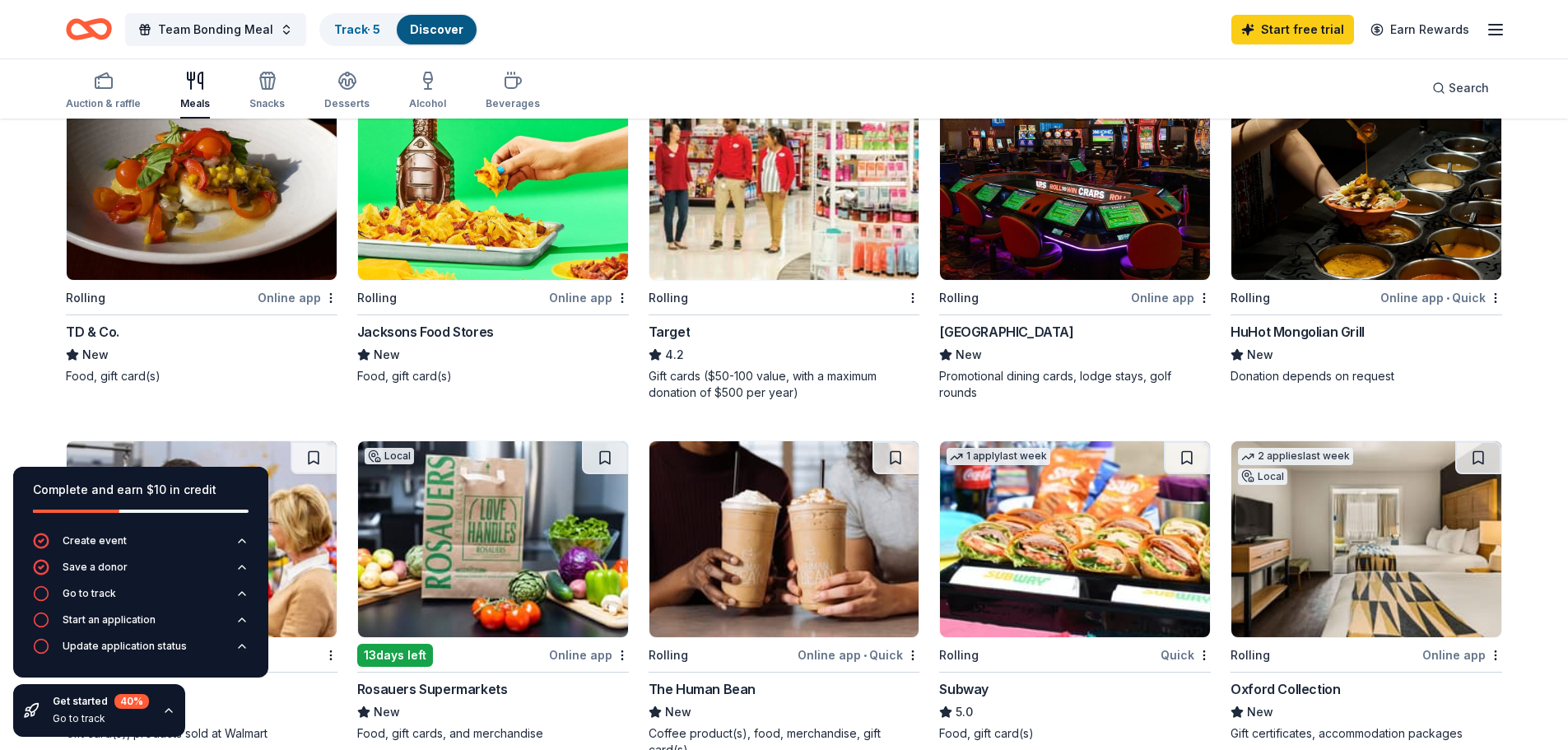
scroll to position [222, 0]
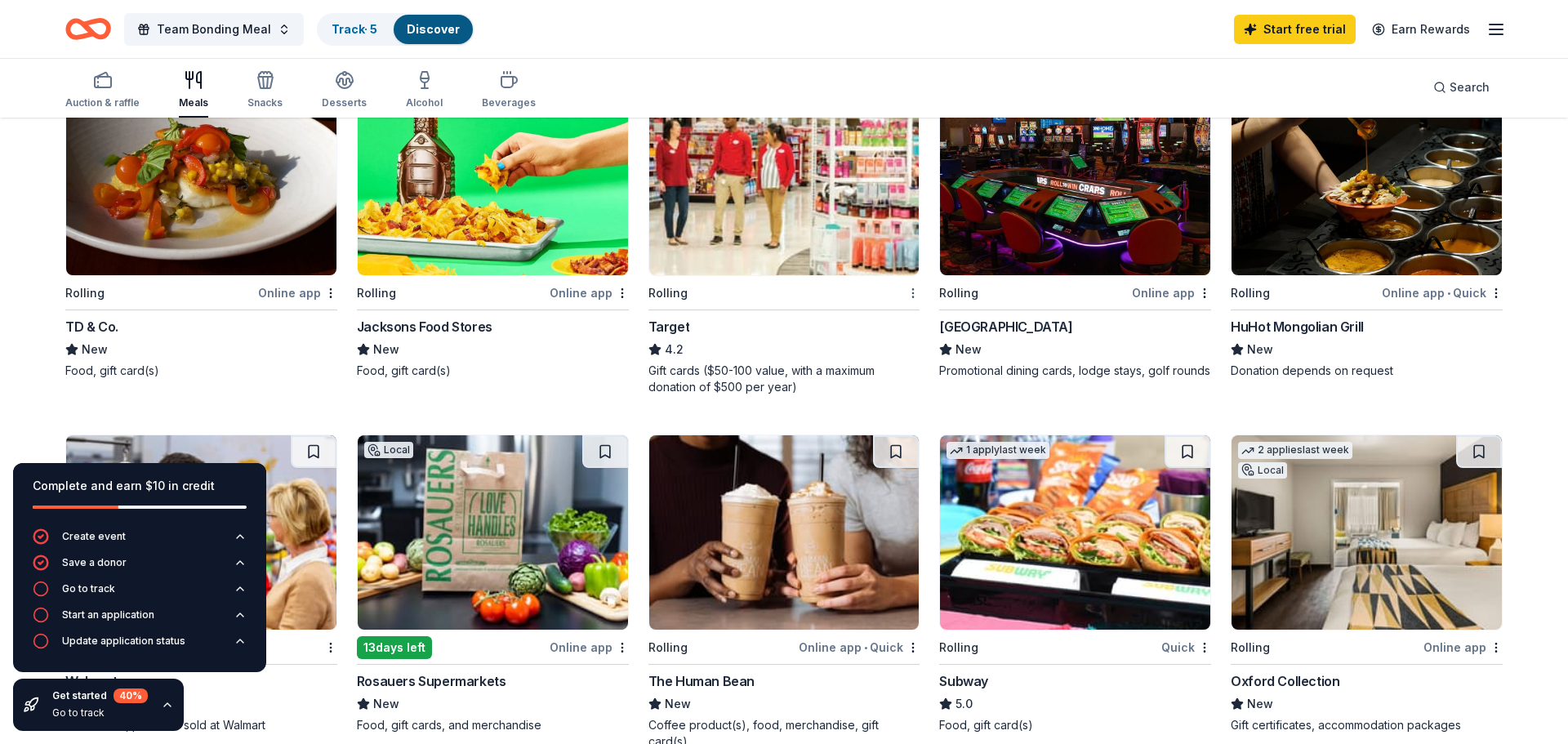
click at [906, 297] on html "Team Bonding Meal Track · 5 Discover Start free trial Earn Rewards Auction & ra…" at bounding box center [784, 151] width 1568 height 744
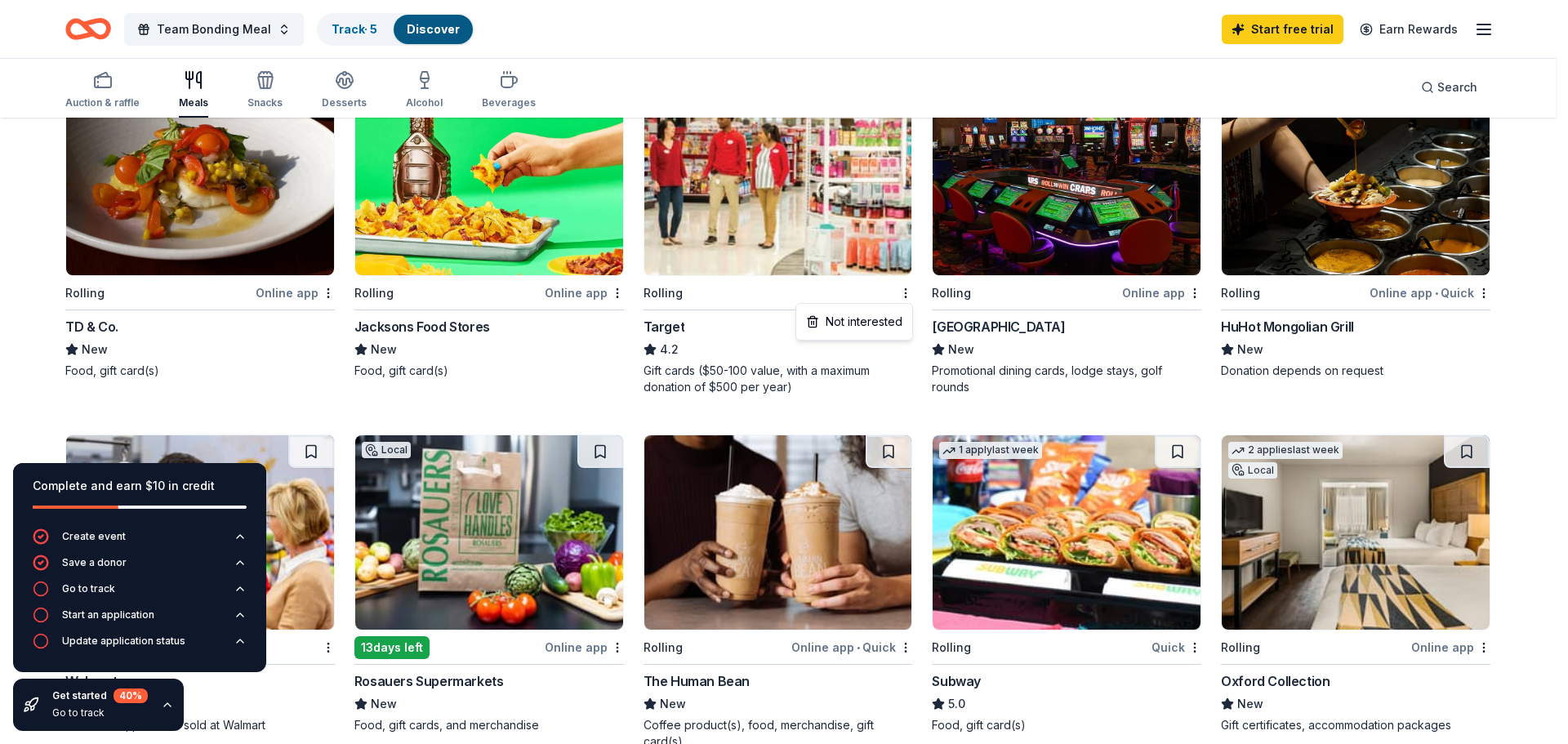
click at [731, 377] on html "Team Bonding Meal Track · 5 Discover Start free trial Earn Rewards Auction & ra…" at bounding box center [784, 151] width 1568 height 744
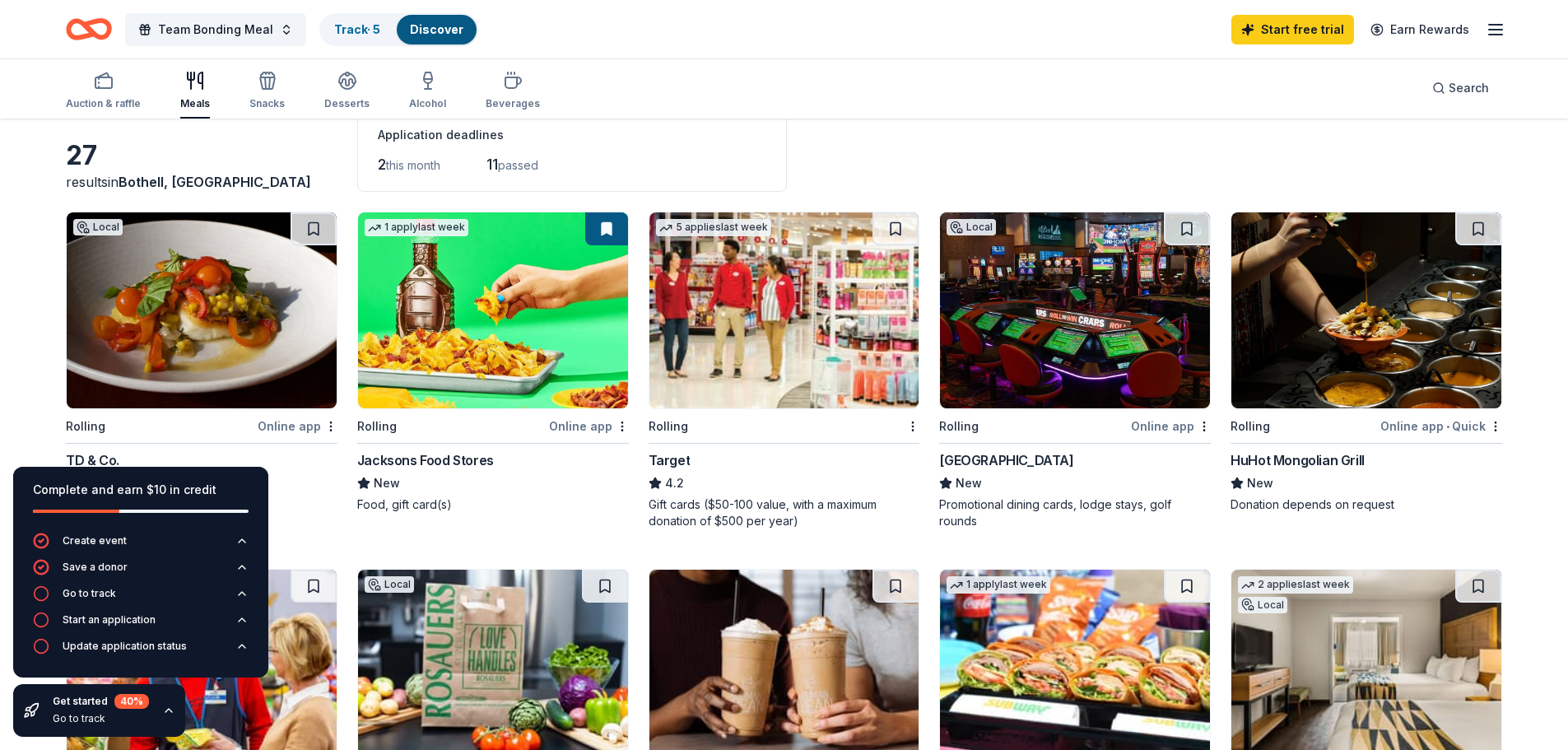
scroll to position [83, 0]
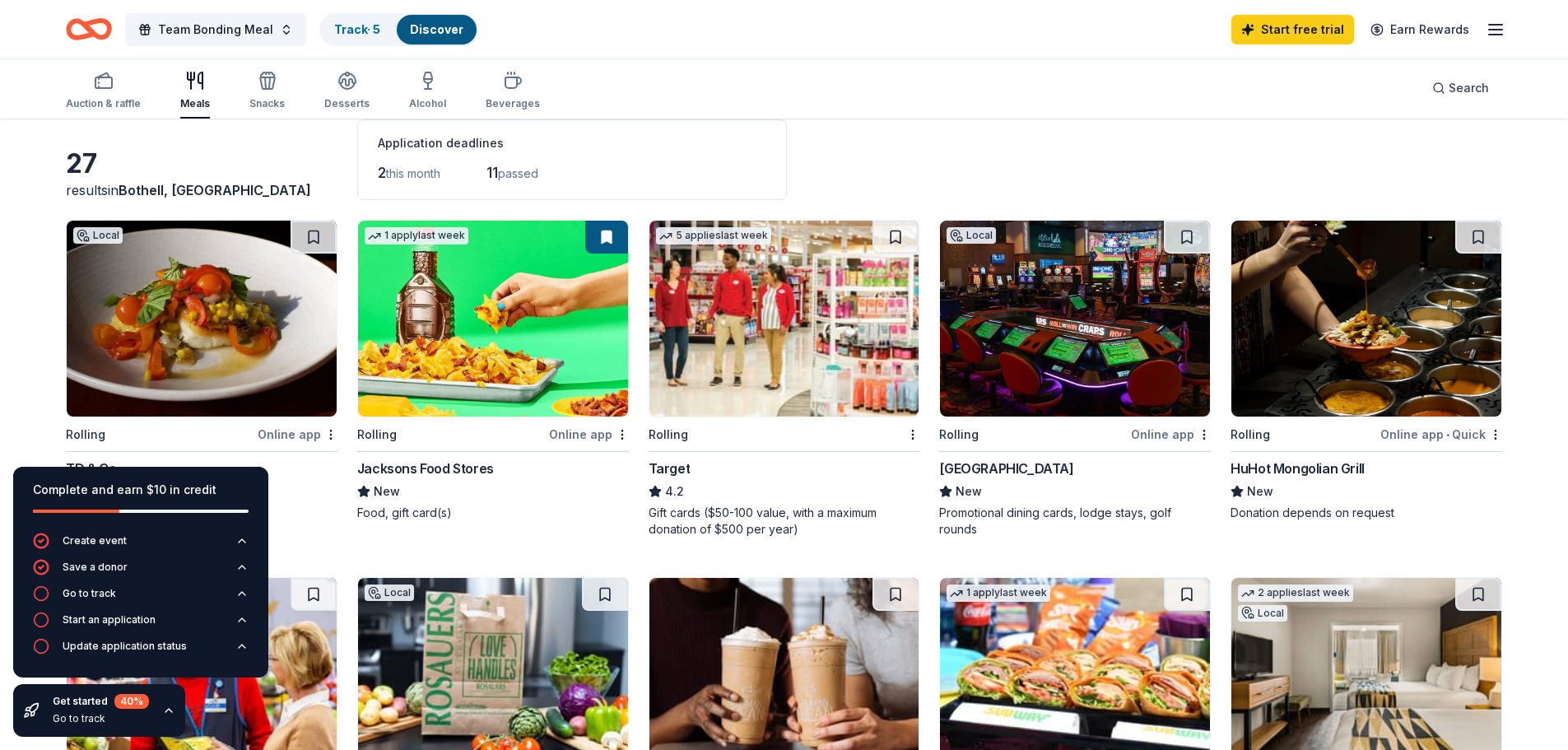
click at [772, 363] on img at bounding box center [784, 318] width 270 height 196
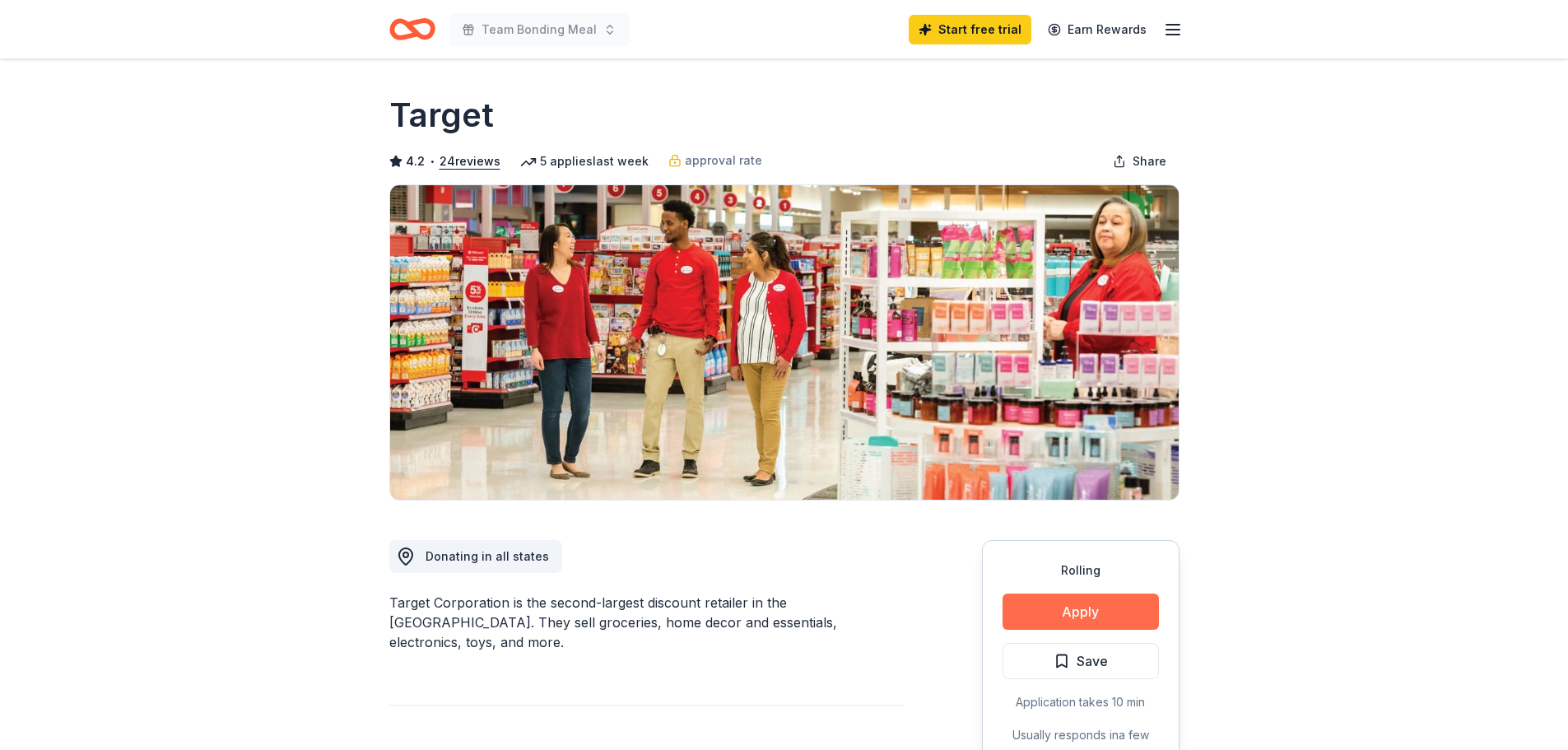
click at [1060, 605] on button "Apply" at bounding box center [1080, 612] width 156 height 36
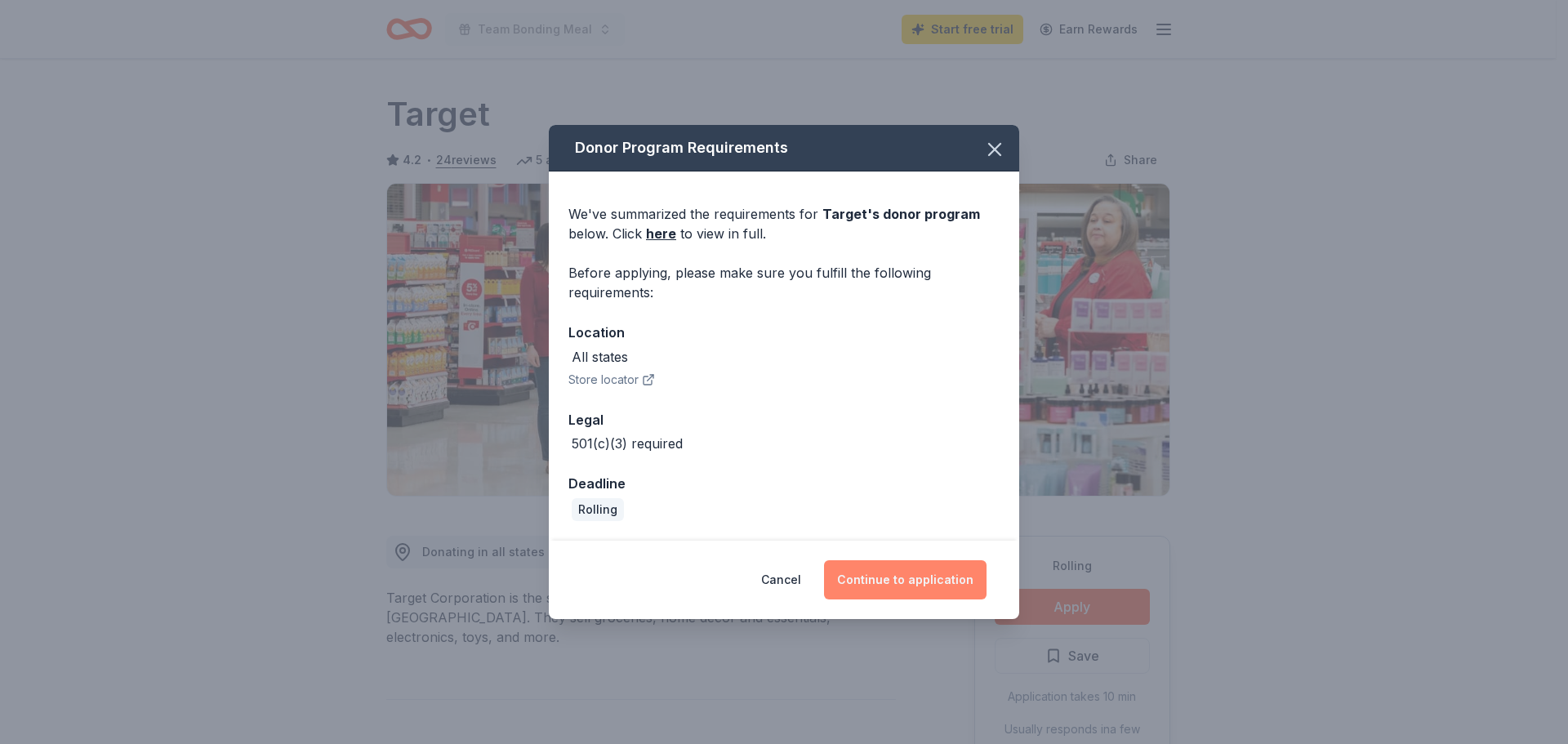
click at [891, 582] on button "Continue to application" at bounding box center [906, 580] width 162 height 40
